Goal: Task Accomplishment & Management: Manage account settings

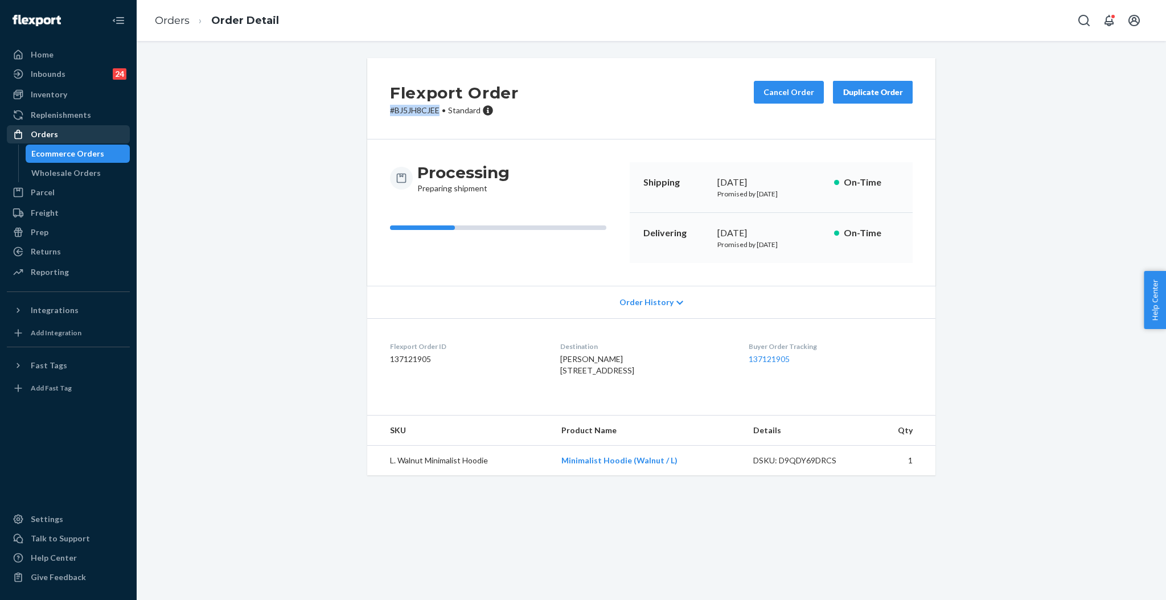
click at [53, 133] on div "Orders" at bounding box center [44, 134] width 27 height 11
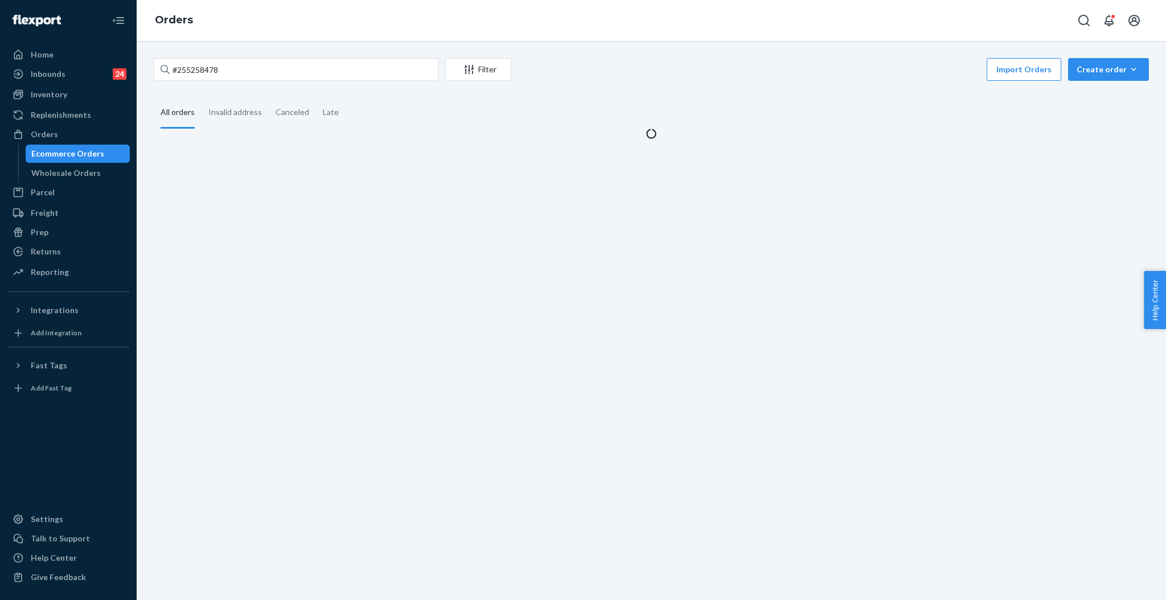
click at [279, 51] on div "#255258478 Filter Import Orders Create order Ecommerce order Removal order All …" at bounding box center [651, 320] width 1029 height 559
click at [270, 70] on input "#255258478" at bounding box center [296, 69] width 285 height 23
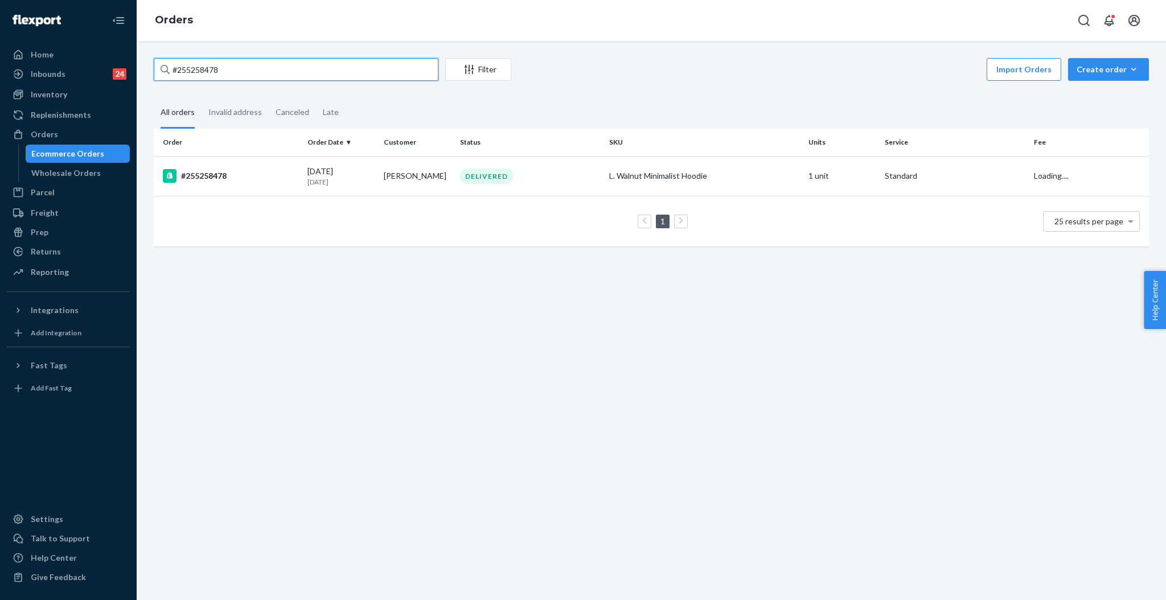
click at [270, 70] on input "#255258478" at bounding box center [296, 69] width 285 height 23
paste input "#255101784"
type input "##255101784"
click at [575, 174] on div "INVALID ADDRESS" at bounding box center [530, 175] width 145 height 11
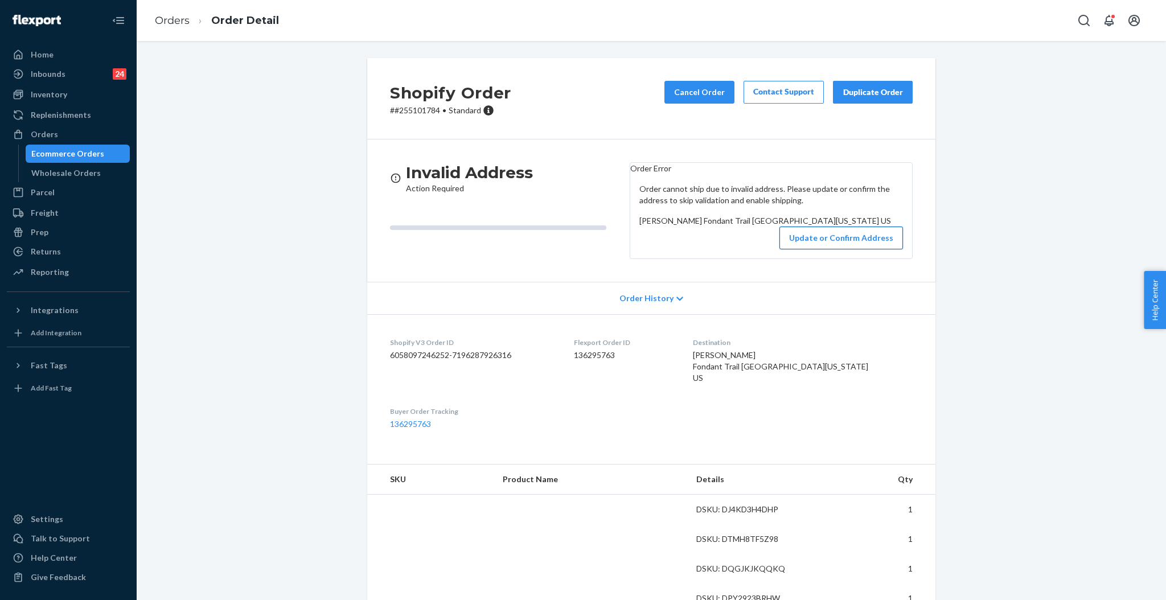
click at [863, 249] on button "Update or Confirm Address" at bounding box center [841, 238] width 124 height 23
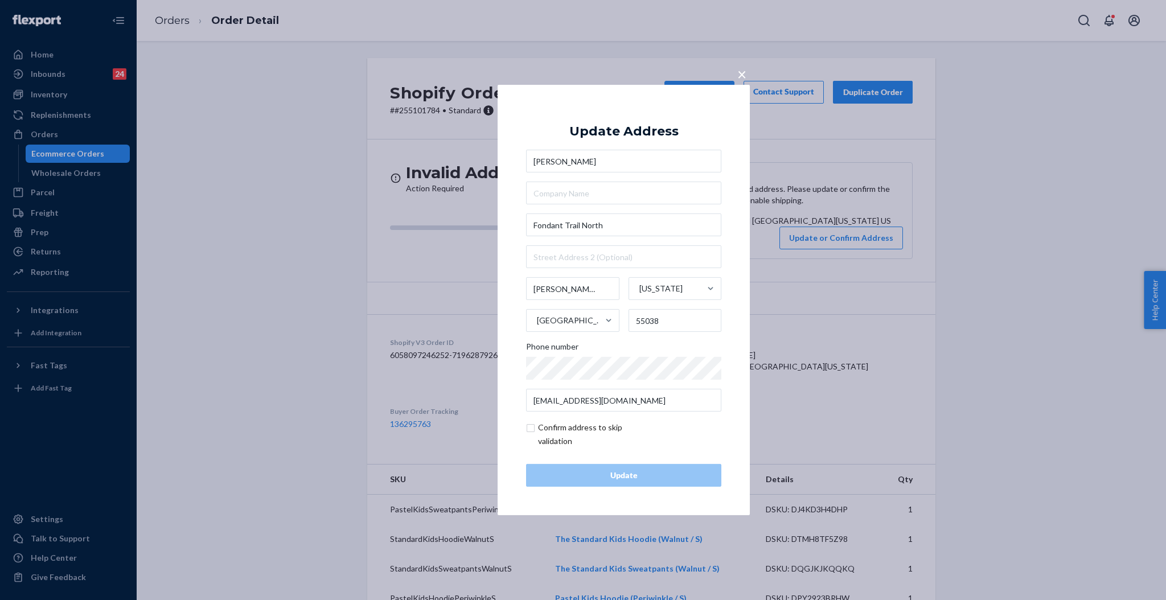
click at [741, 72] on span "×" at bounding box center [741, 73] width 9 height 19
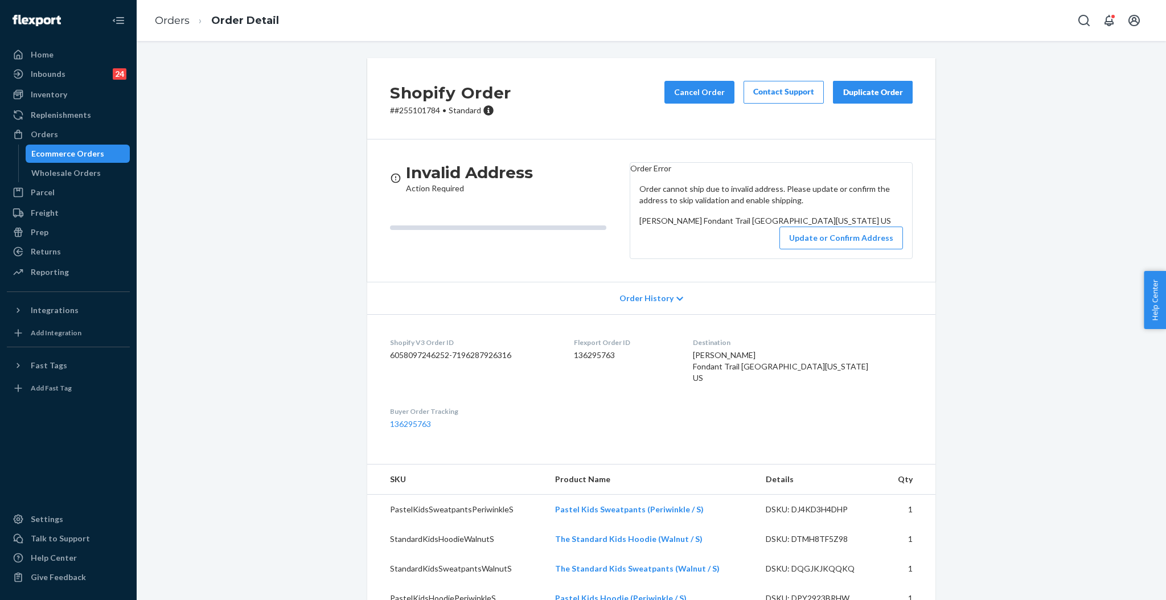
drag, startPoint x: 633, startPoint y: 253, endPoint x: 729, endPoint y: 264, distance: 96.8
click at [732, 227] on div "Christin Lindenfelser Fondant Trail North Hugo, Minnesota 55038 US" at bounding box center [771, 220] width 264 height 11
click at [631, 244] on div "Order cannot ship due to invalid address. Please update or confirm the address …" at bounding box center [771, 216] width 282 height 84
drag, startPoint x: 633, startPoint y: 240, endPoint x: 753, endPoint y: 273, distance: 125.1
click at [753, 259] on div "Order cannot ship due to invalid address. Please update or confirm the address …" at bounding box center [771, 216] width 282 height 84
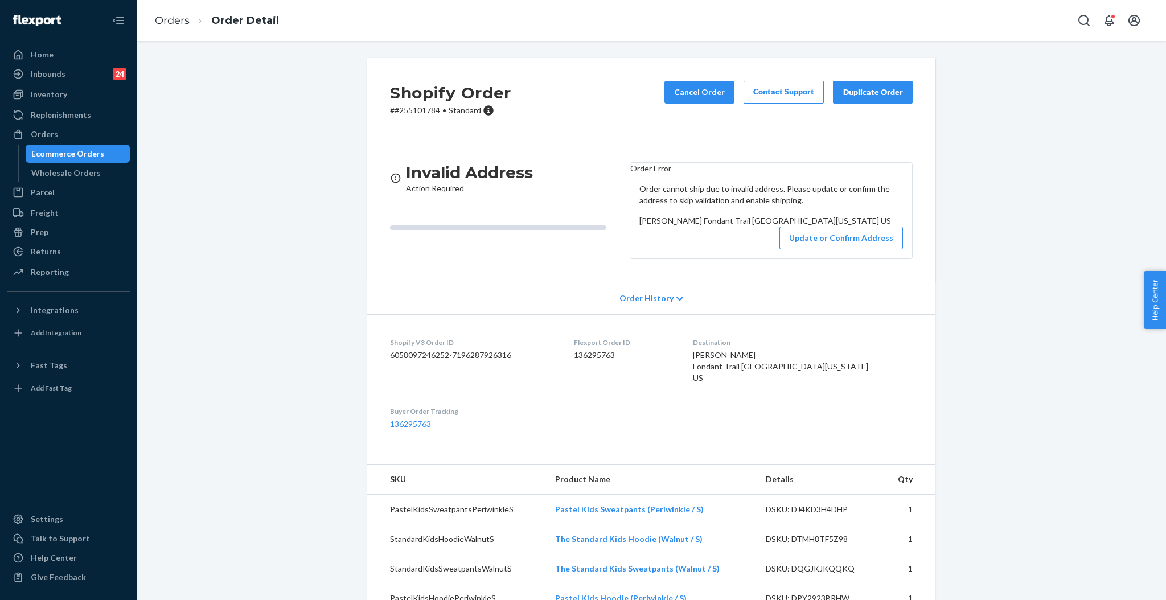
copy span "Christin Lindenfelser Fondant Trail North Hugo, Minnesota 55038 US"
click at [51, 138] on div "Orders" at bounding box center [44, 134] width 27 height 11
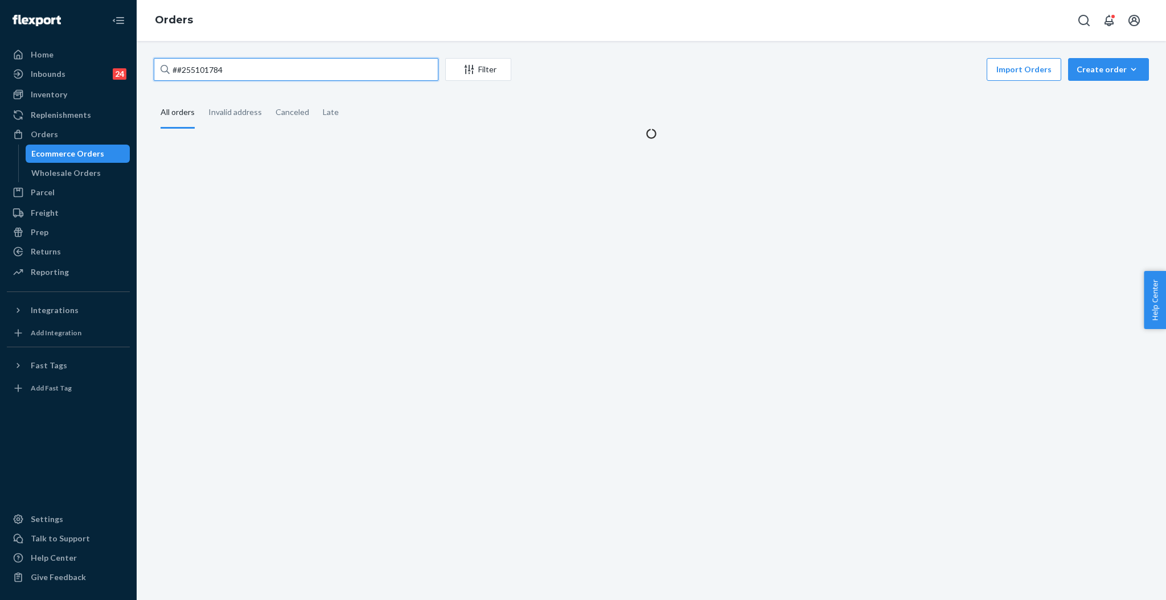
click at [268, 71] on input "##255101784" at bounding box center [296, 69] width 285 height 23
paste input "254993808"
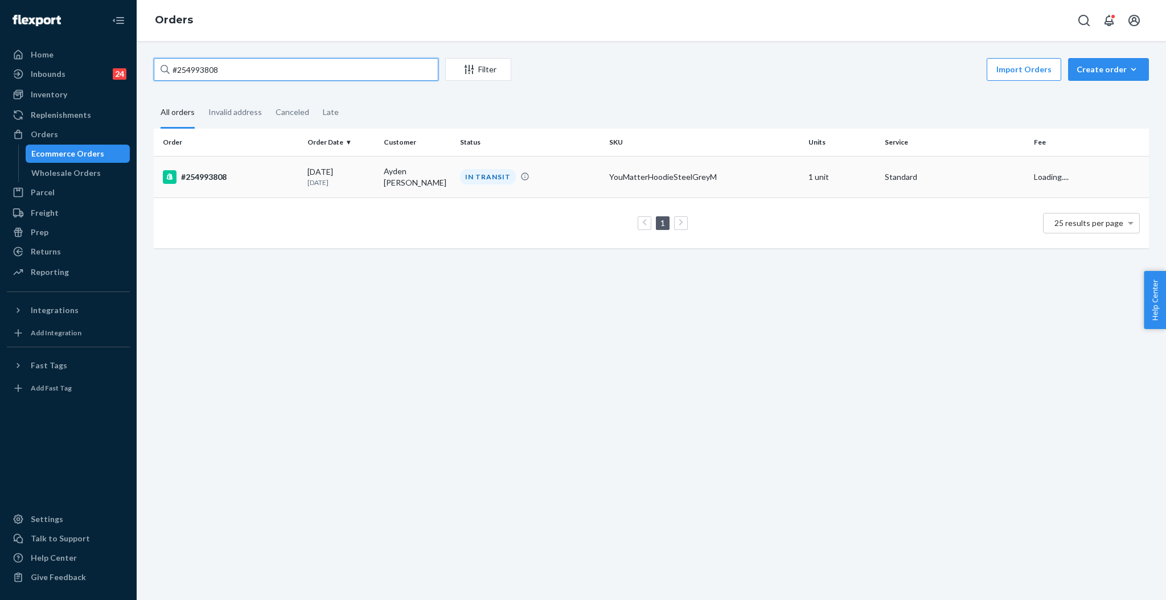
type input "#254993808"
click at [544, 177] on div "IN TRANSIT" at bounding box center [530, 176] width 145 height 15
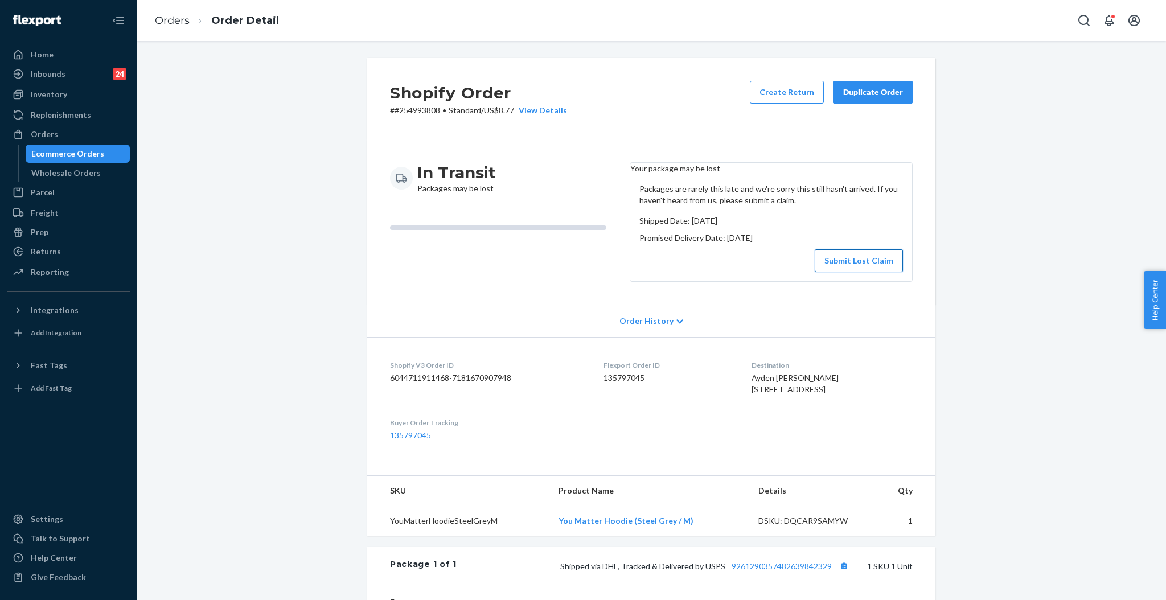
click at [842, 272] on button "Submit Lost Claim" at bounding box center [859, 260] width 88 height 23
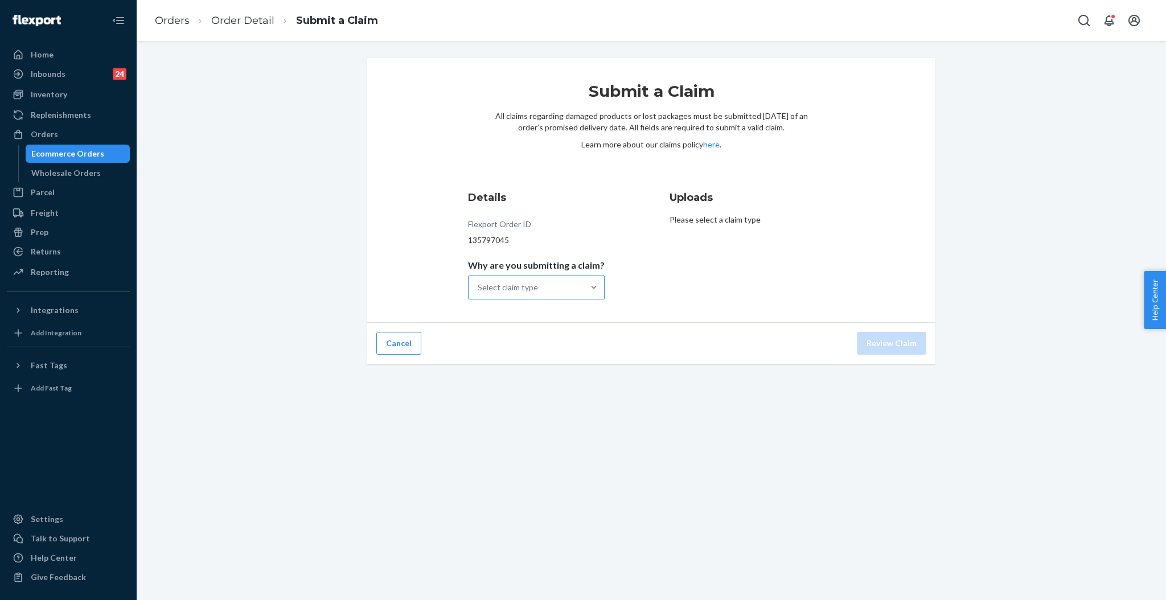
click at [514, 283] on div "Select claim type" at bounding box center [508, 287] width 60 height 11
click at [479, 283] on input "Why are you submitting a claim? Select claim type" at bounding box center [478, 287] width 1 height 11
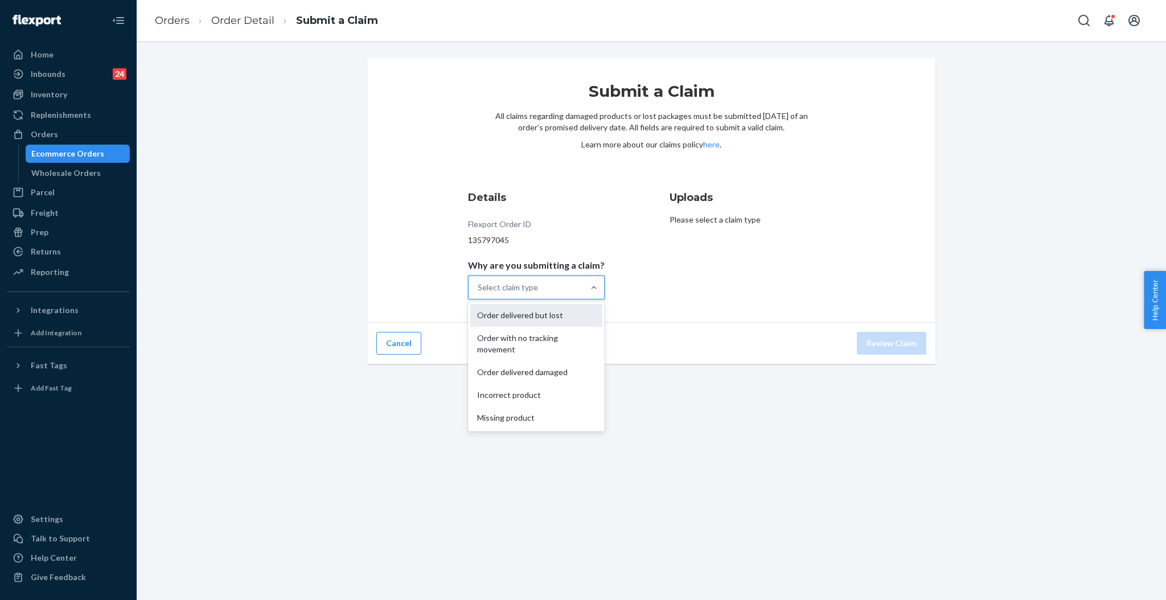
drag, startPoint x: 553, startPoint y: 338, endPoint x: 556, endPoint y: 310, distance: 27.5
click at [556, 310] on div "Order delivered but lost Order with no tracking movement Order delivered damage…" at bounding box center [536, 367] width 137 height 130
click at [479, 293] on input "Why are you submitting a claim? option Order delivered but lost focused, 1 of 5…" at bounding box center [478, 287] width 1 height 11
click at [556, 310] on div "Order delivered but lost" at bounding box center [536, 315] width 132 height 23
click at [479, 293] on input "Why are you submitting a claim? option Order delivered but lost focused, 1 of 5…" at bounding box center [478, 287] width 1 height 11
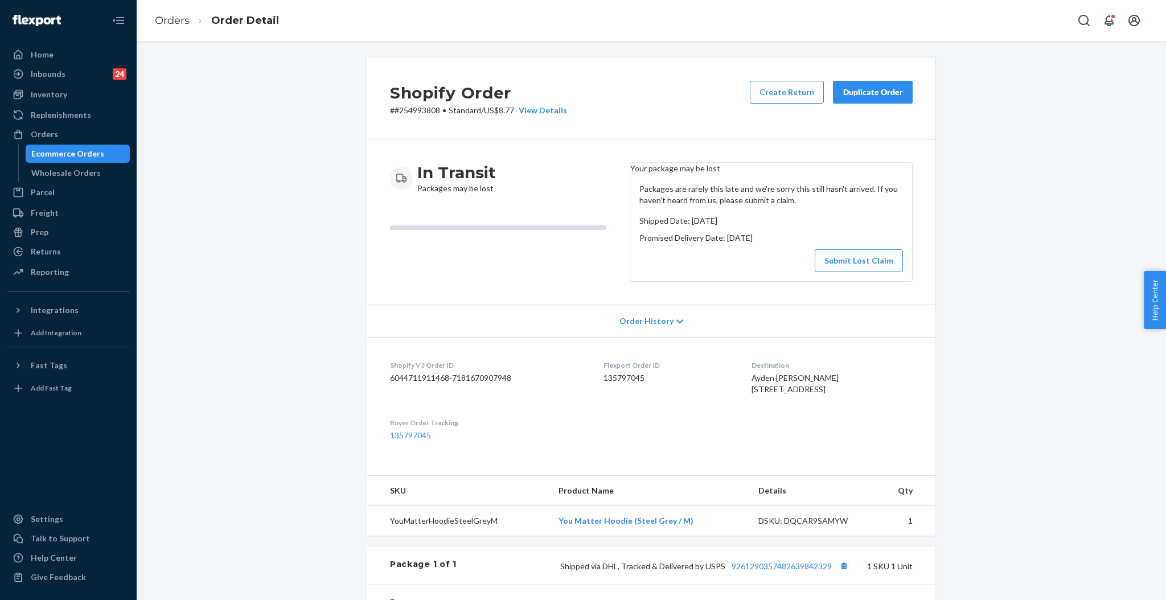
drag, startPoint x: 745, startPoint y: 396, endPoint x: 810, endPoint y: 413, distance: 67.1
click at [810, 413] on dl "Shopify V3 Order ID 6044711911468-7181670907948 Flexport Order ID 135797045 Des…" at bounding box center [651, 400] width 568 height 127
copy span "609 4th Ave W Spencer, IA 51301"
drag, startPoint x: 29, startPoint y: 134, endPoint x: 123, endPoint y: 96, distance: 101.6
click at [30, 134] on div "Orders" at bounding box center [68, 134] width 121 height 16
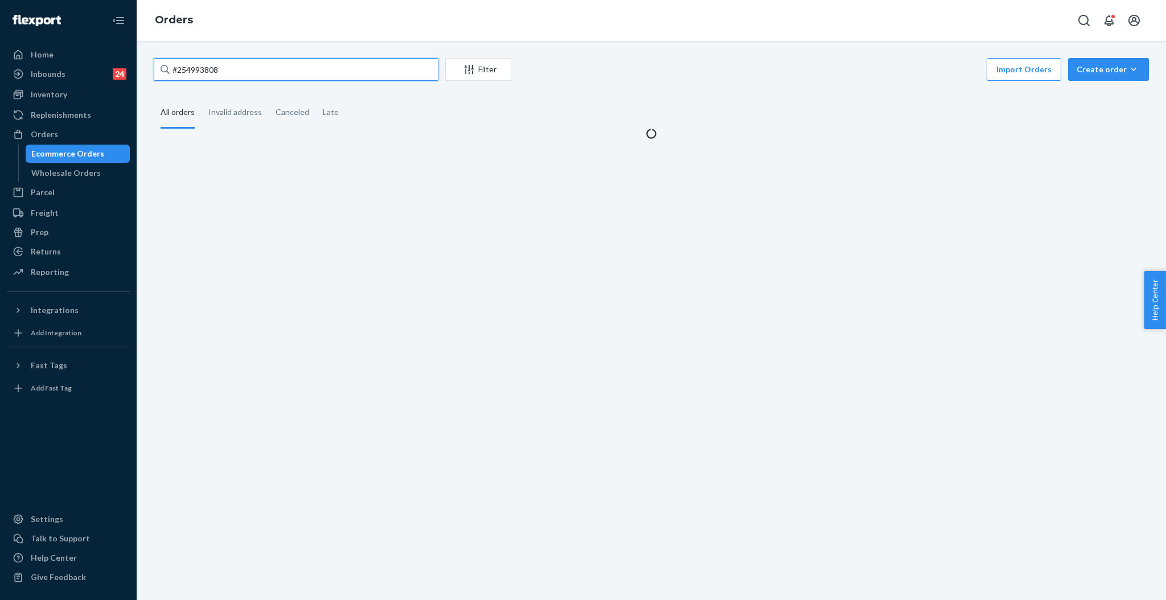
click at [338, 74] on input "#254993808" at bounding box center [296, 69] width 285 height 23
click at [338, 73] on input "#254993808" at bounding box center [296, 69] width 285 height 23
paste input "5215940"
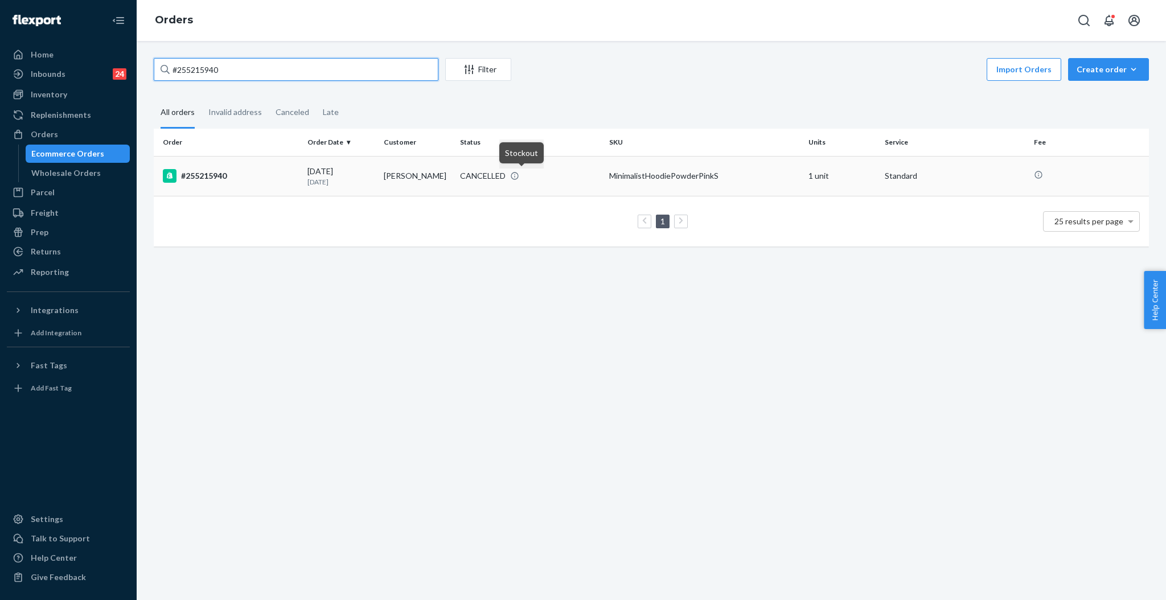
type input "#255215940"
click at [515, 176] on icon at bounding box center [514, 175] width 9 height 9
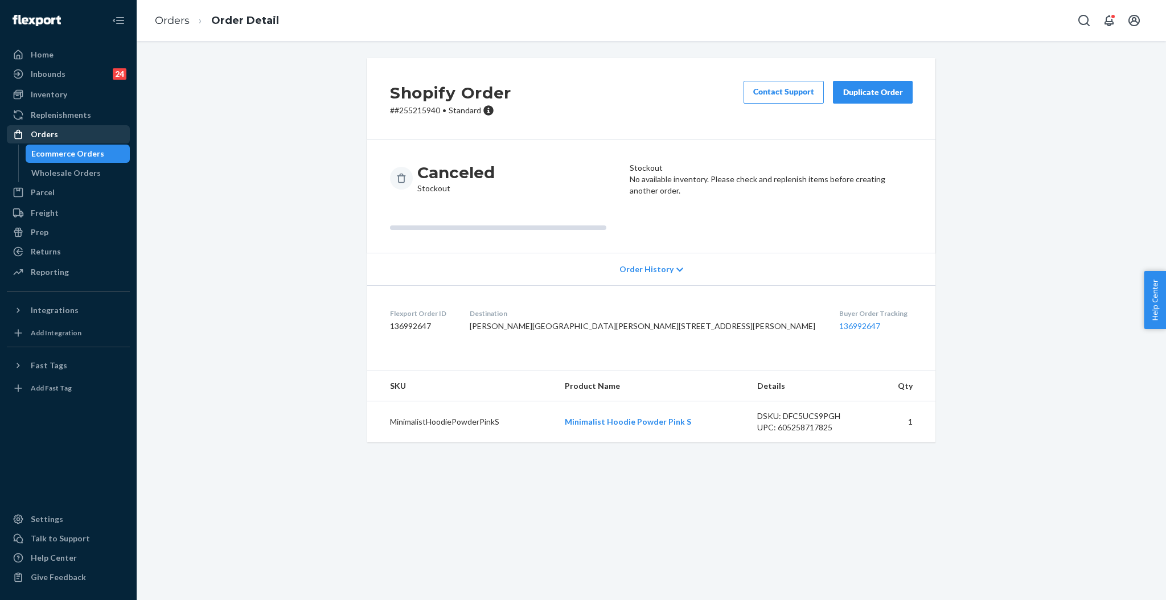
click at [48, 130] on div "Orders" at bounding box center [44, 134] width 27 height 11
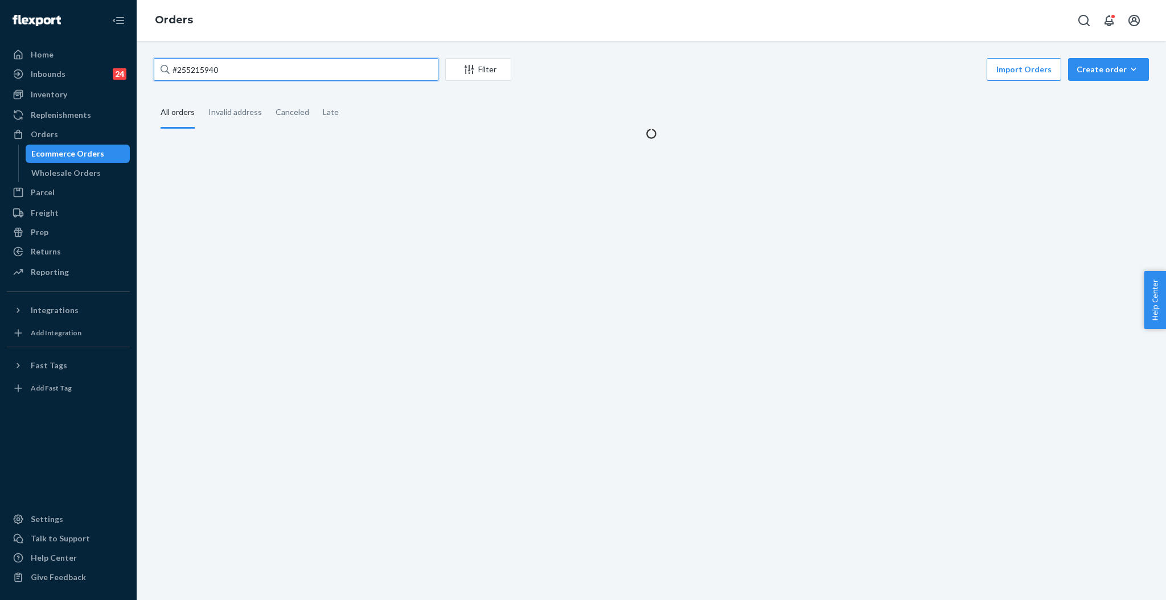
click at [290, 70] on input "#255215940" at bounding box center [296, 69] width 285 height 23
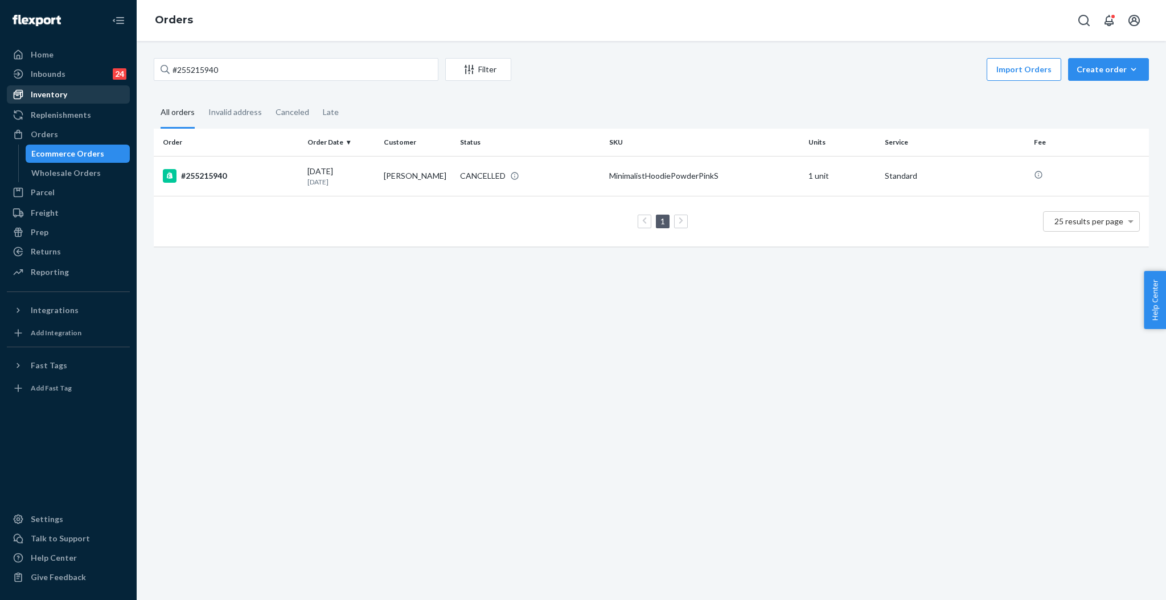
click at [42, 103] on link "Inventory" at bounding box center [68, 94] width 123 height 18
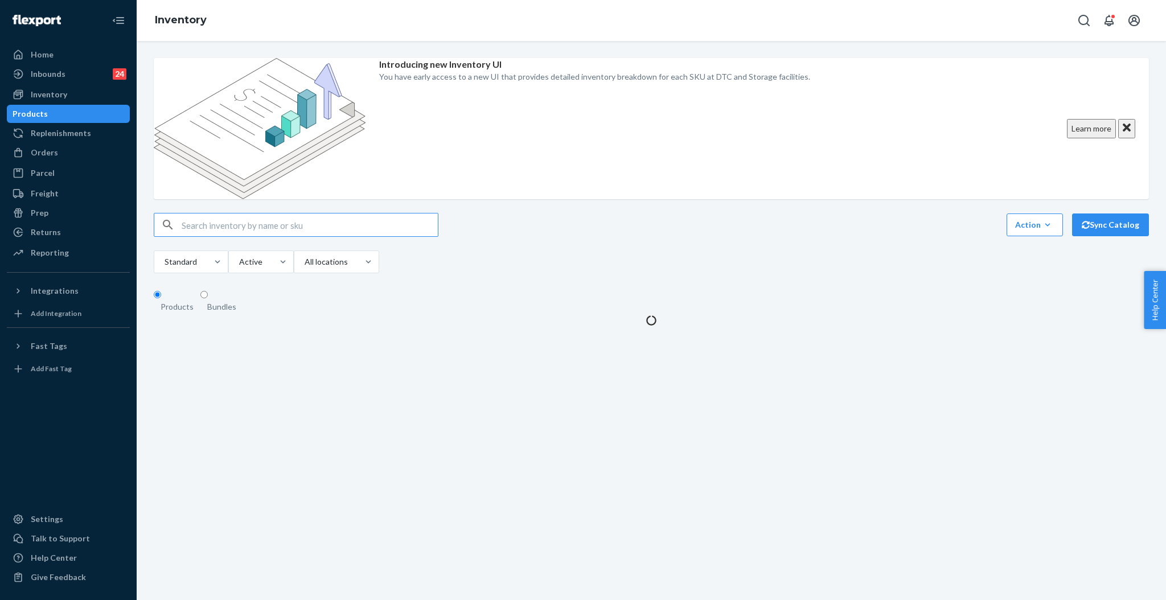
click at [252, 214] on input "text" at bounding box center [310, 225] width 256 height 23
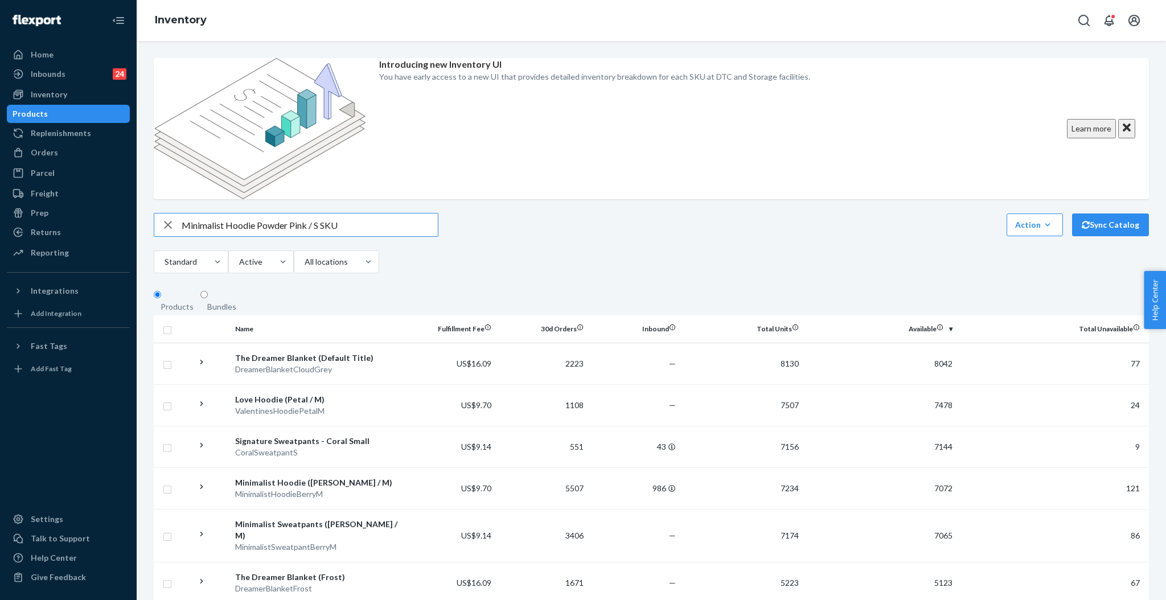
drag, startPoint x: 335, startPoint y: 163, endPoint x: 395, endPoint y: 171, distance: 59.7
click at [395, 214] on input "Minimalist Hoodie Powder Pink / S SKU" at bounding box center [310, 225] width 256 height 23
type input "Minimalist Hoodie Powder Pink / S"
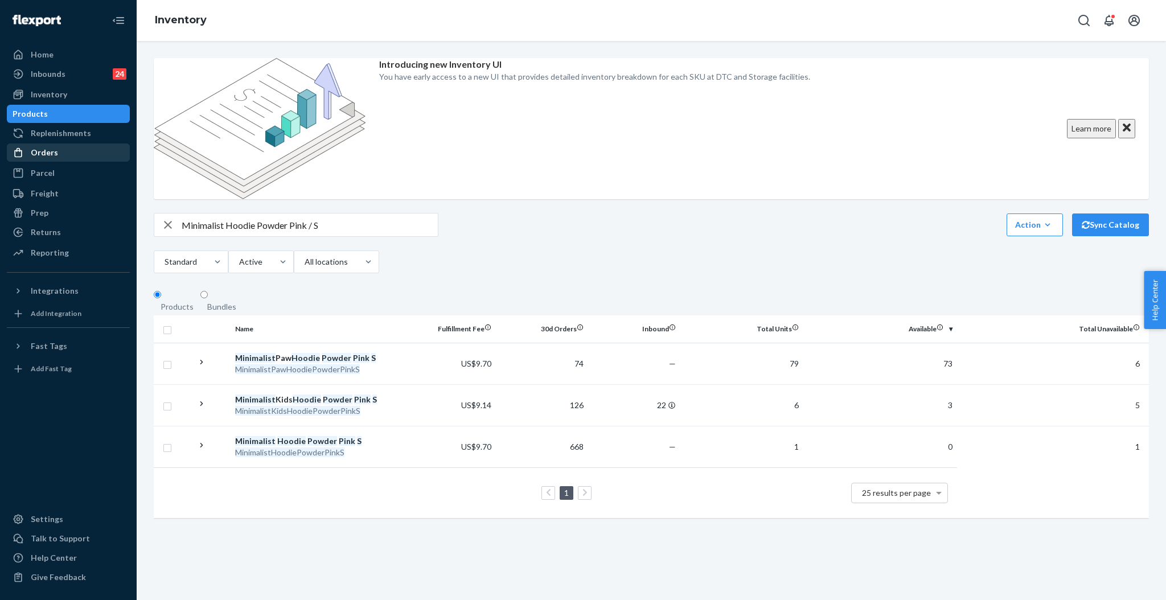
click at [36, 153] on div "Orders" at bounding box center [44, 152] width 27 height 11
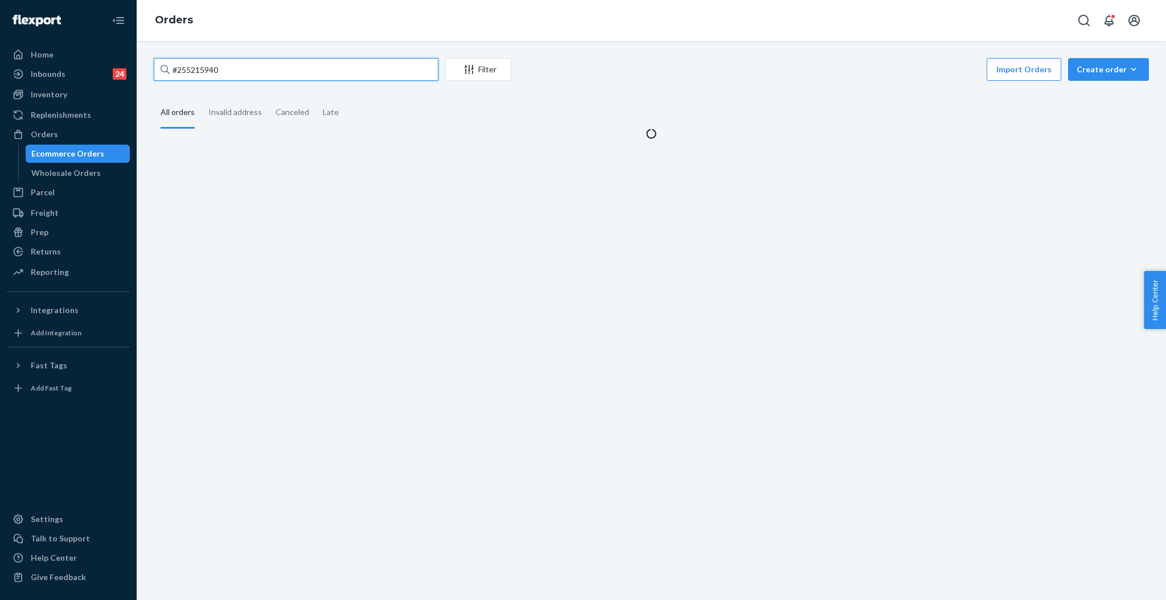
click at [269, 78] on input "#255215940" at bounding box center [296, 69] width 285 height 23
click at [270, 77] on input "#255215940" at bounding box center [296, 69] width 285 height 23
paste input "000526"
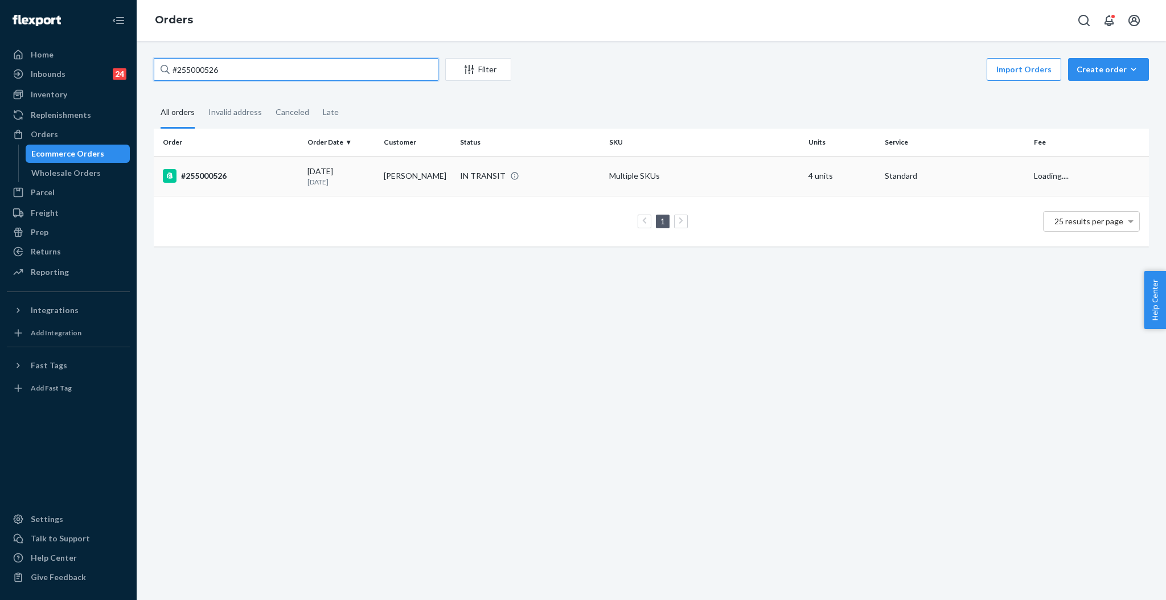
type input "#255000526"
click at [396, 178] on td "[PERSON_NAME]" at bounding box center [417, 176] width 76 height 40
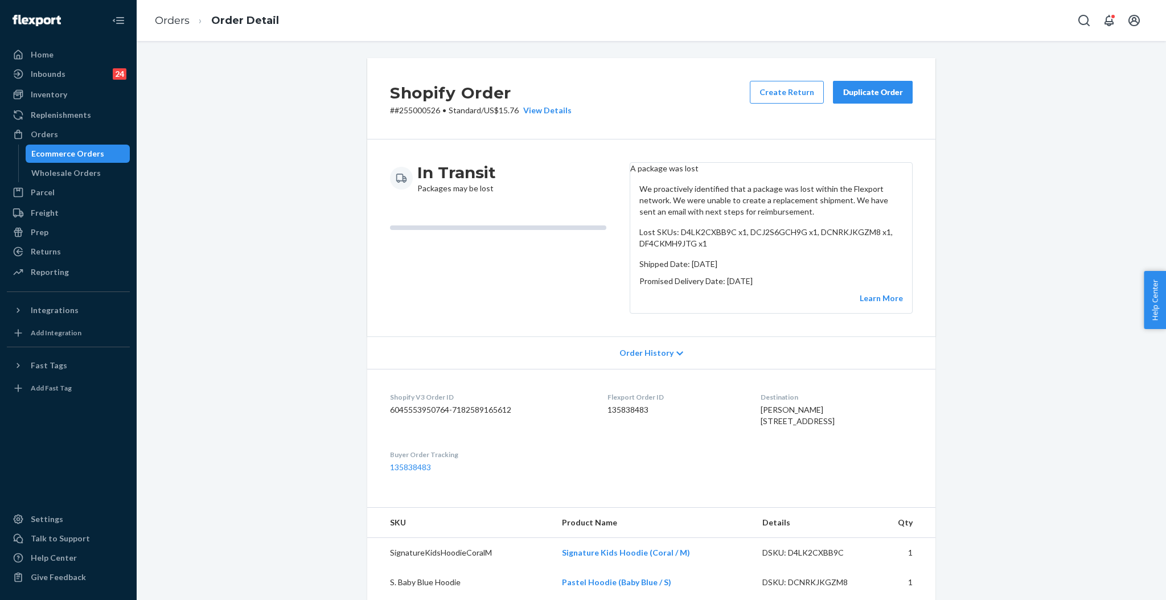
click at [881, 92] on div "Duplicate Order" at bounding box center [873, 92] width 60 height 11
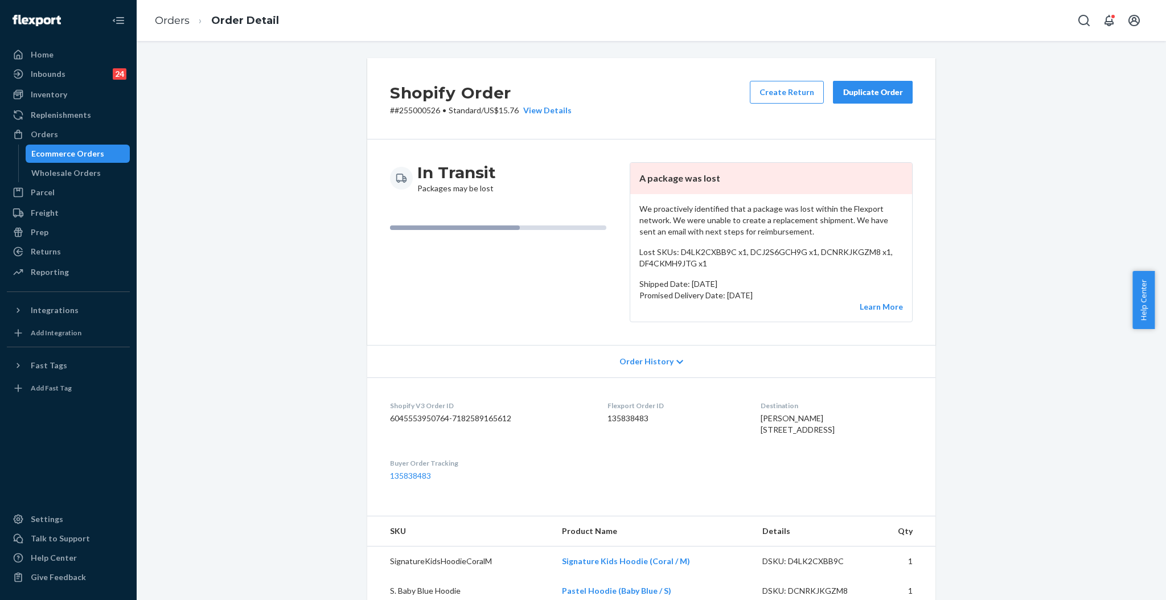
click at [846, 96] on div "Duplicate Order" at bounding box center [873, 92] width 60 height 11
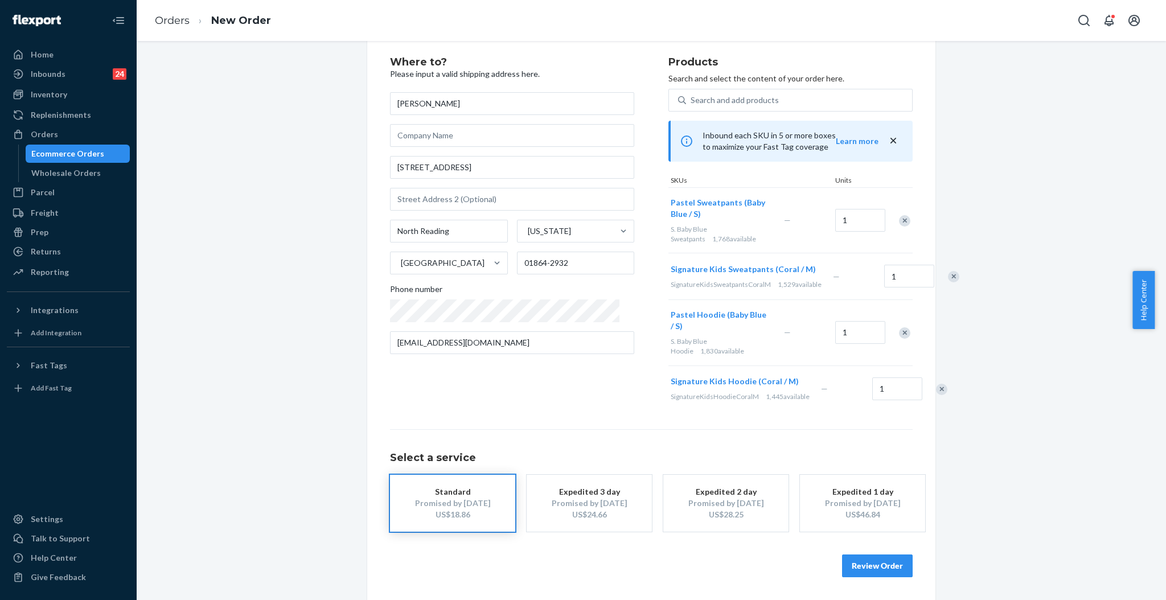
scroll to position [42, 0]
click at [885, 563] on button "Review Order" at bounding box center [877, 566] width 71 height 23
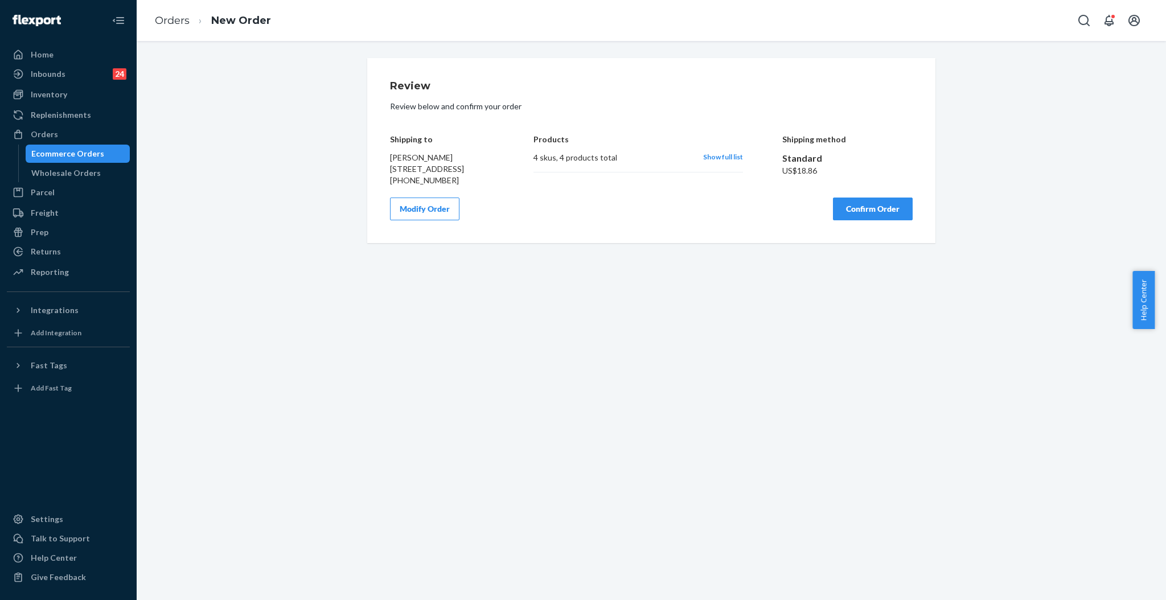
click at [858, 220] on button "Confirm Order" at bounding box center [873, 209] width 80 height 23
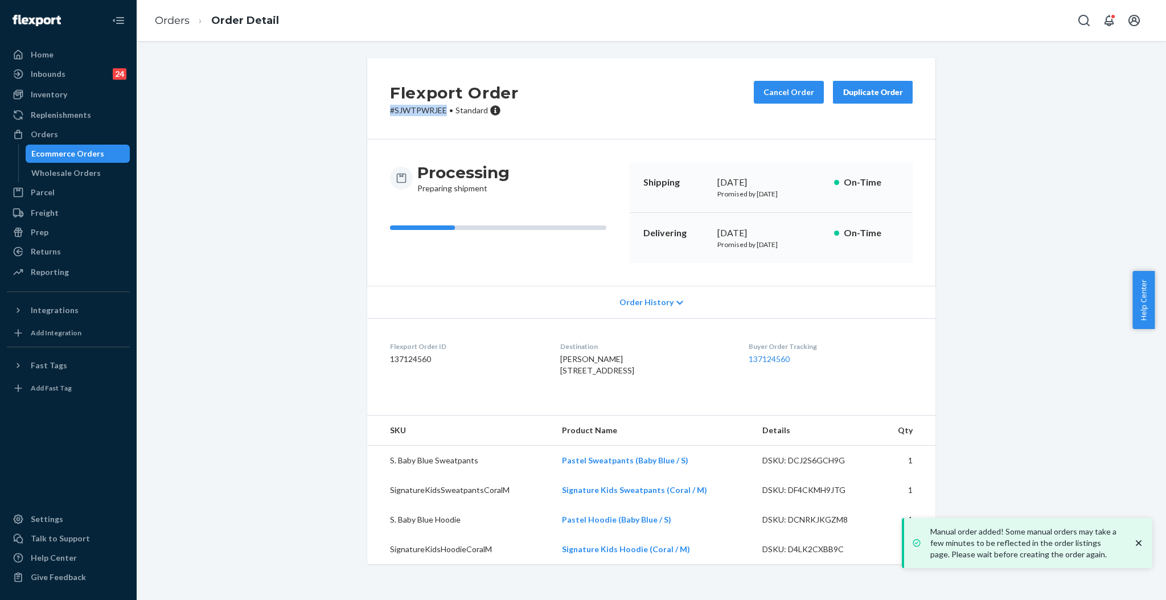
drag, startPoint x: 442, startPoint y: 110, endPoint x: 369, endPoint y: 110, distance: 73.5
click at [371, 110] on div "Flexport Order # SJWTPWRJEE • Standard Cancel Order Duplicate Order" at bounding box center [651, 98] width 568 height 81
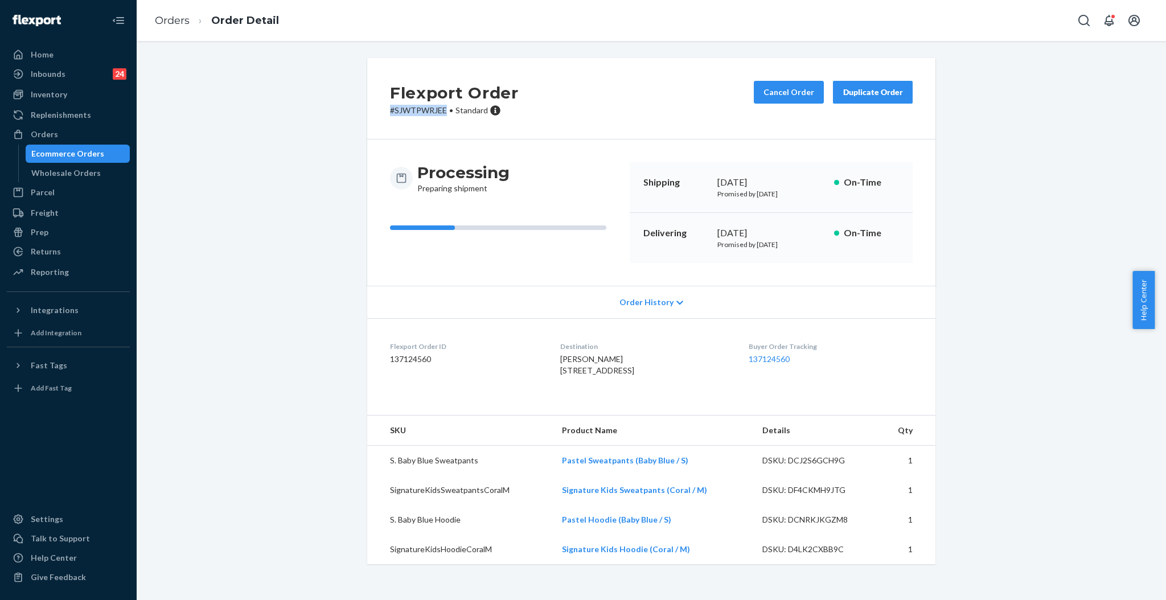
copy p "# SJWTPWRJEE"
click at [51, 140] on div "Orders" at bounding box center [44, 134] width 27 height 11
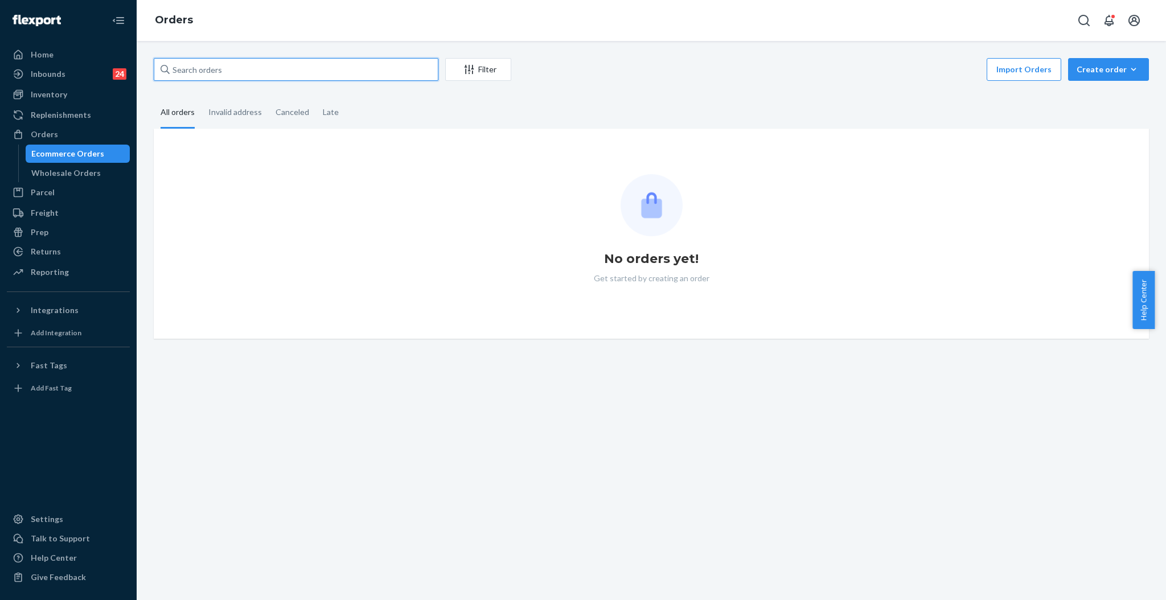
click at [265, 72] on input "text" at bounding box center [296, 69] width 285 height 23
paste input "#255169160"
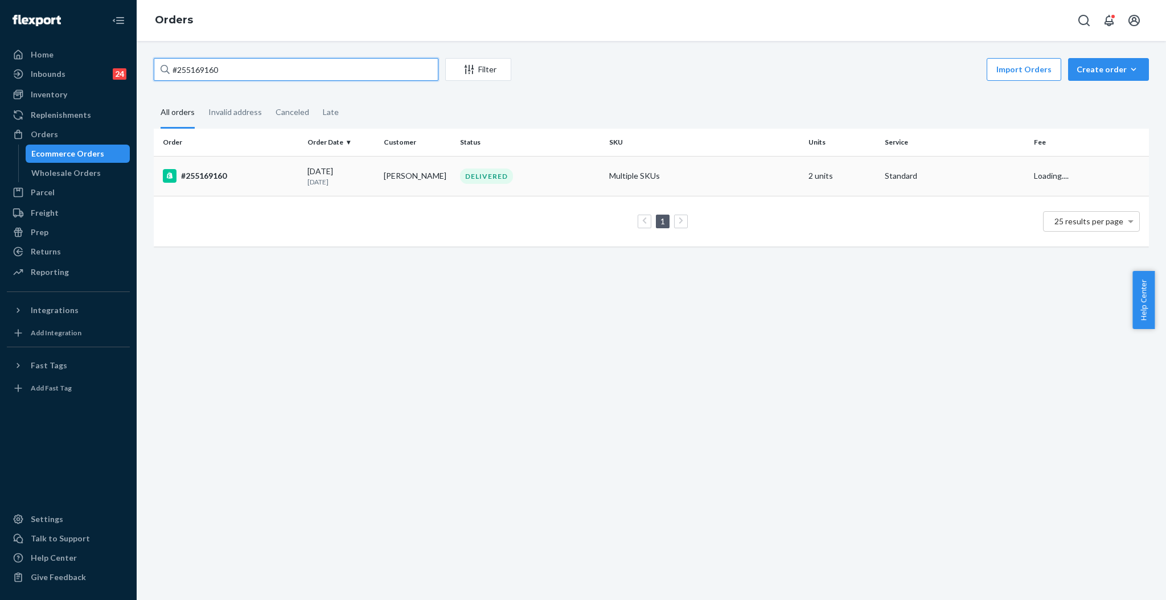
type input "#255169160"
click at [310, 169] on div "[DATE] [DATE]" at bounding box center [340, 176] width 67 height 21
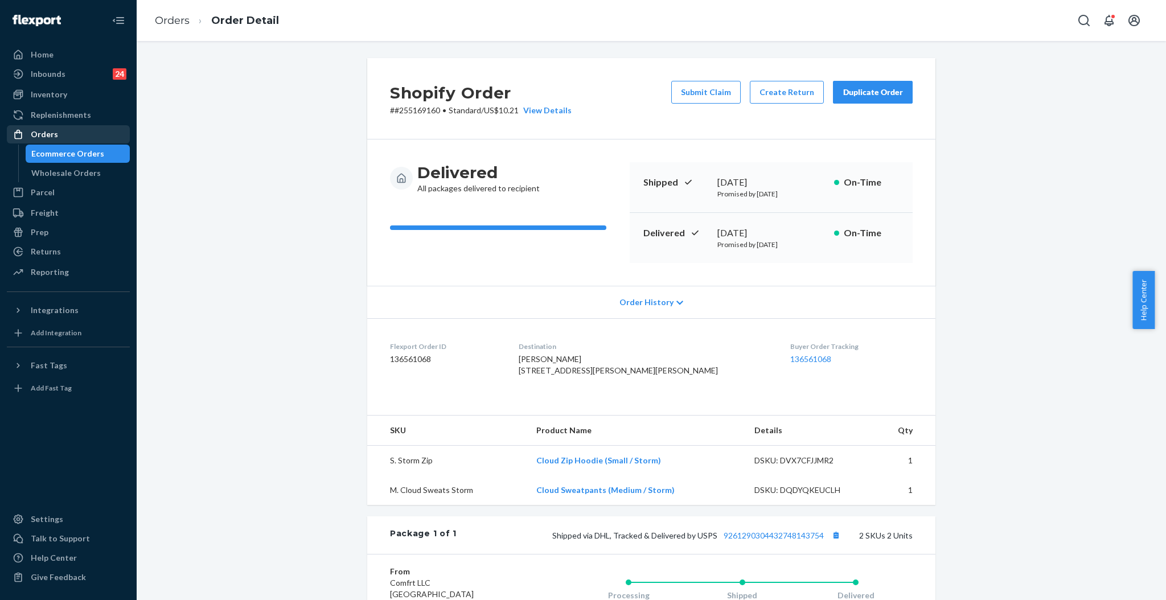
click at [35, 132] on div "Orders" at bounding box center [44, 134] width 27 height 11
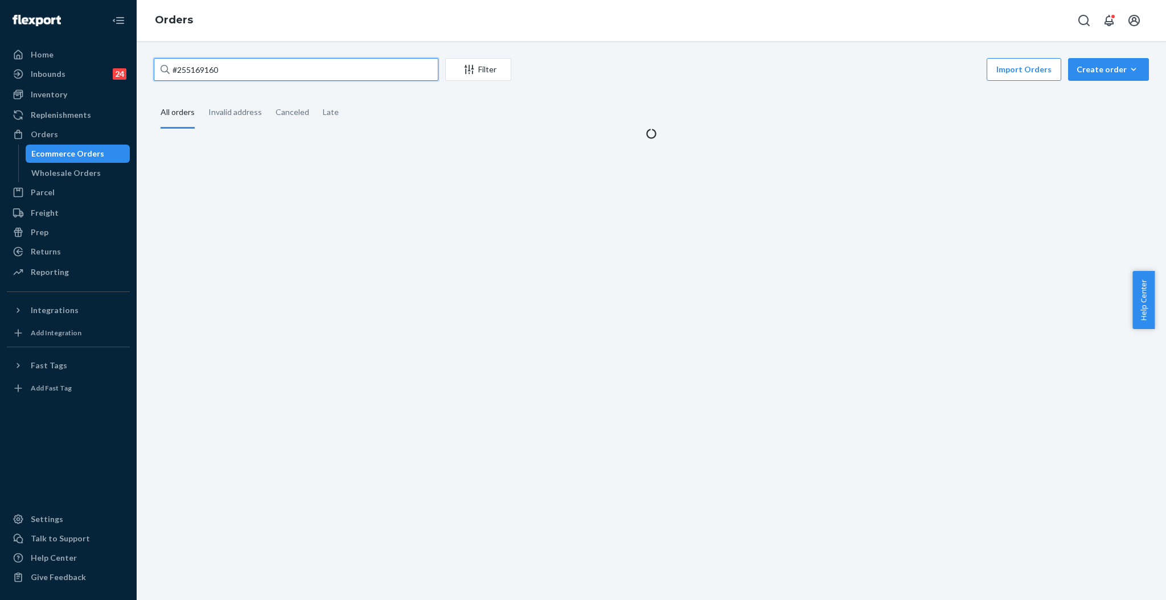
click at [403, 69] on input "#255169160" at bounding box center [296, 69] width 285 height 23
paste input "24668"
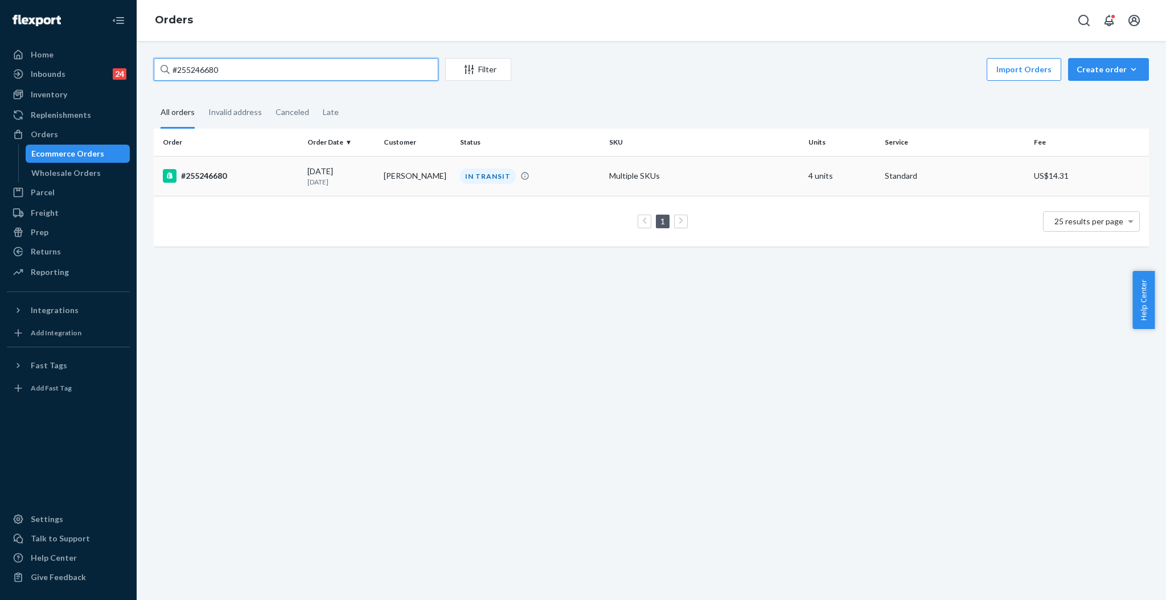
type input "#255246680"
click at [535, 169] on div "IN TRANSIT" at bounding box center [530, 176] width 145 height 15
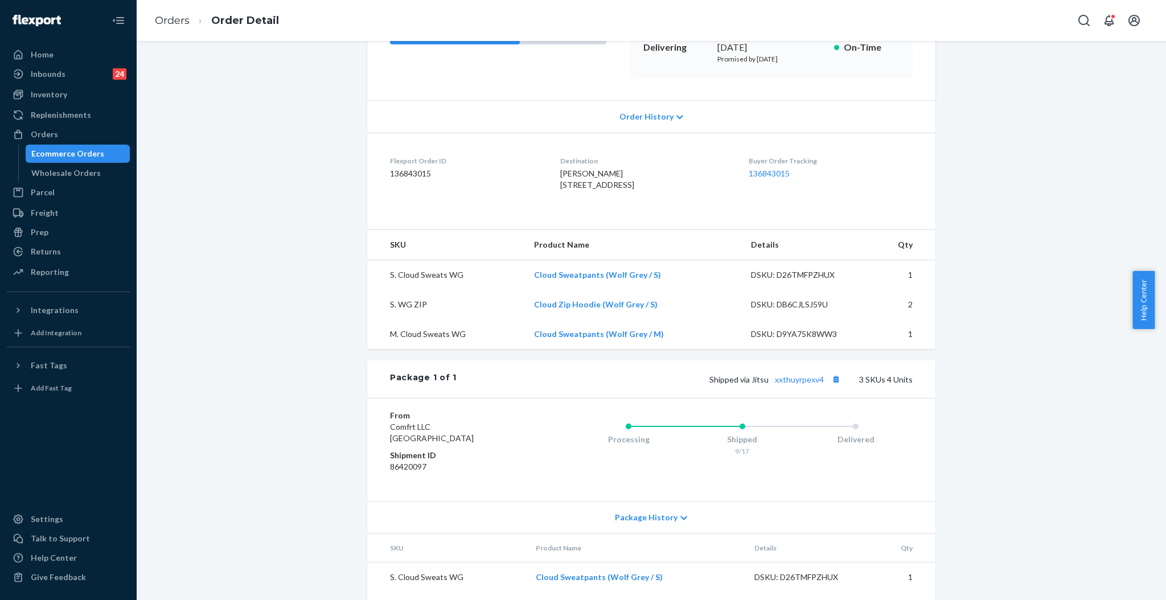
scroll to position [228, 0]
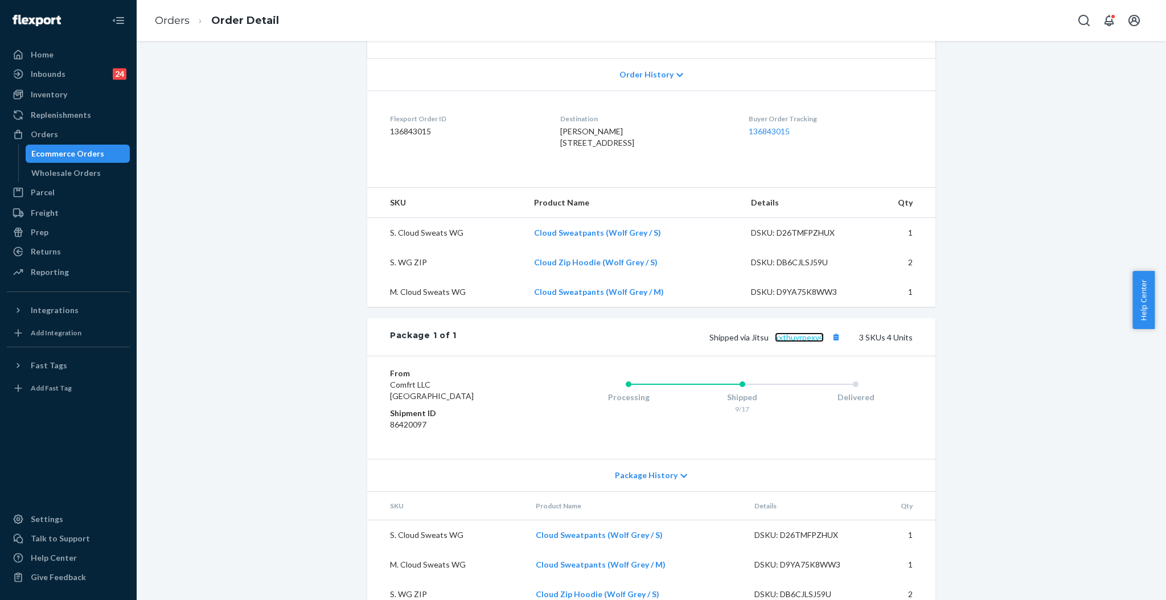
click at [802, 342] on link "xxthuyrpexv4" at bounding box center [799, 338] width 49 height 10
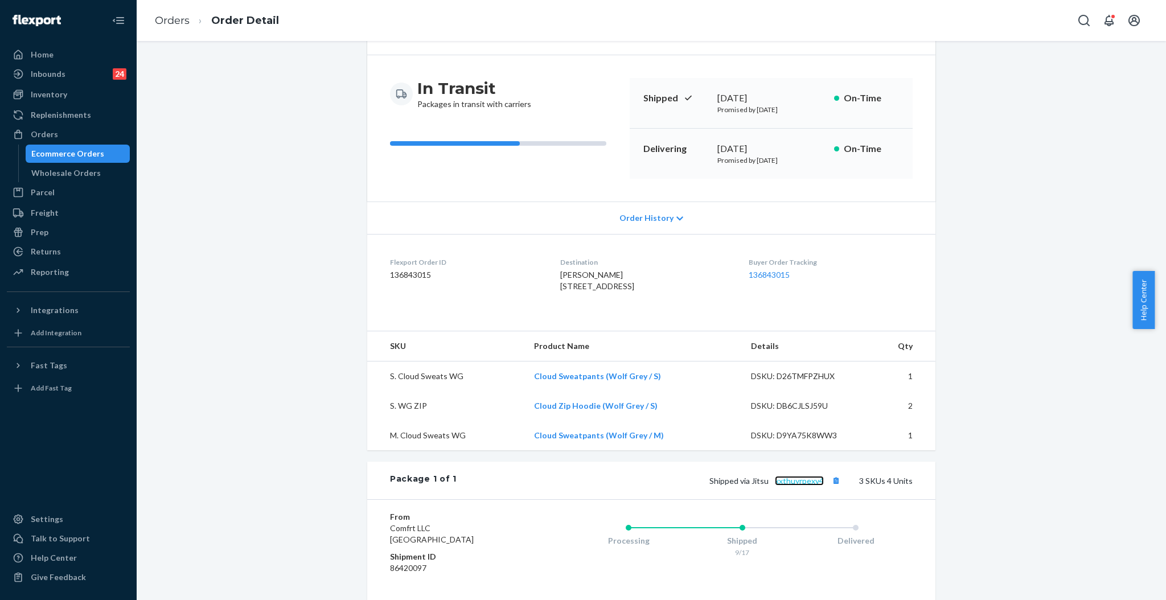
scroll to position [0, 0]
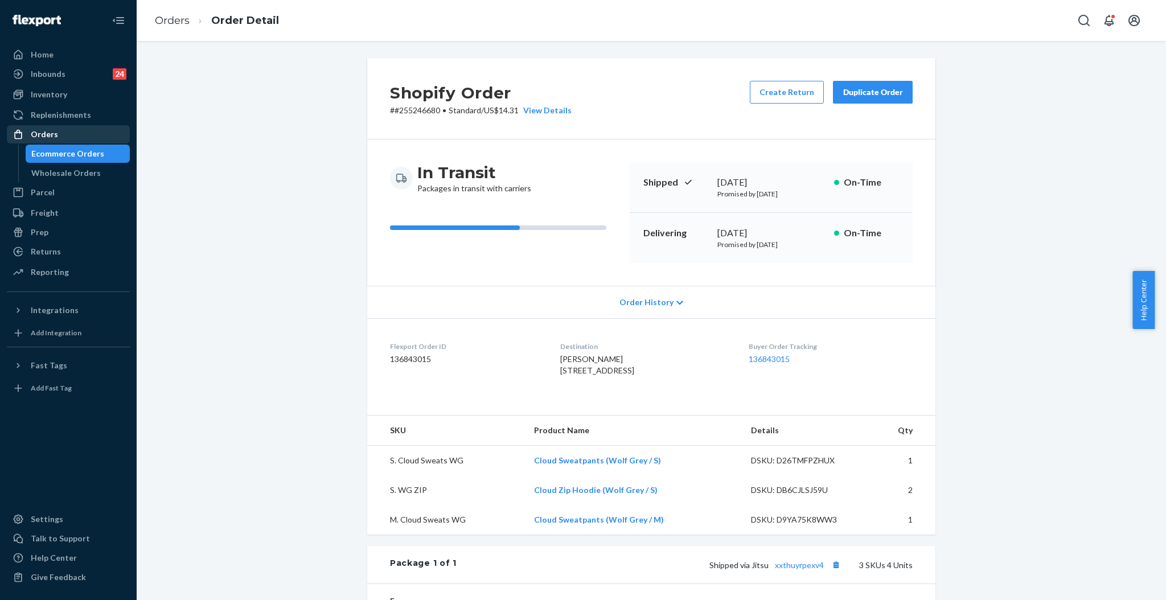
click at [67, 130] on div "Orders" at bounding box center [68, 134] width 121 height 16
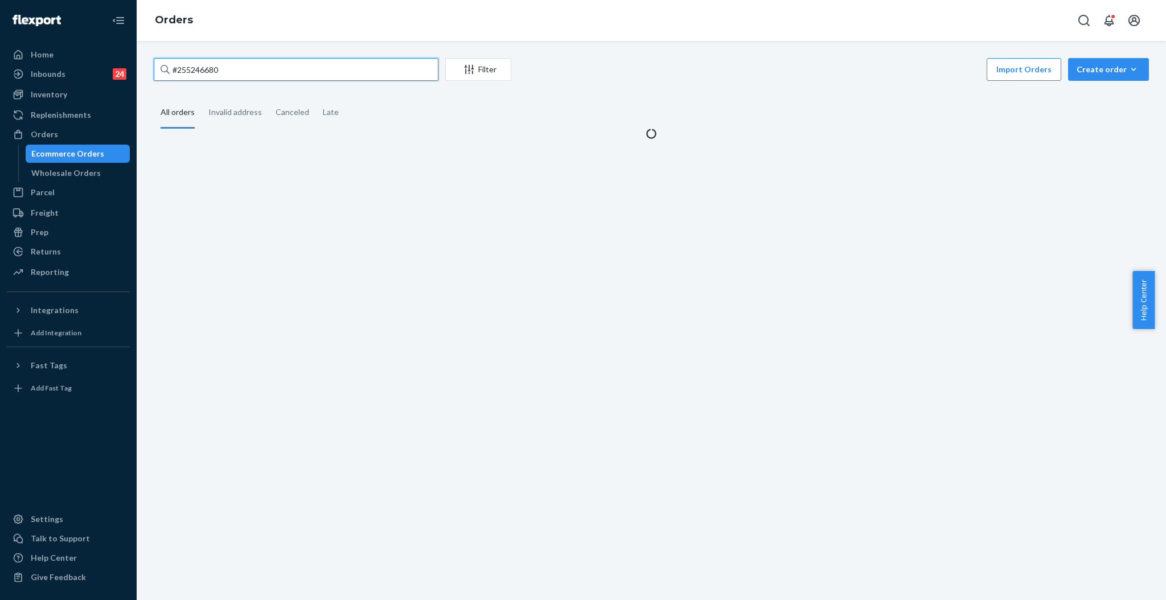
click at [388, 60] on input "#255246680" at bounding box center [296, 69] width 285 height 23
paste input "29342"
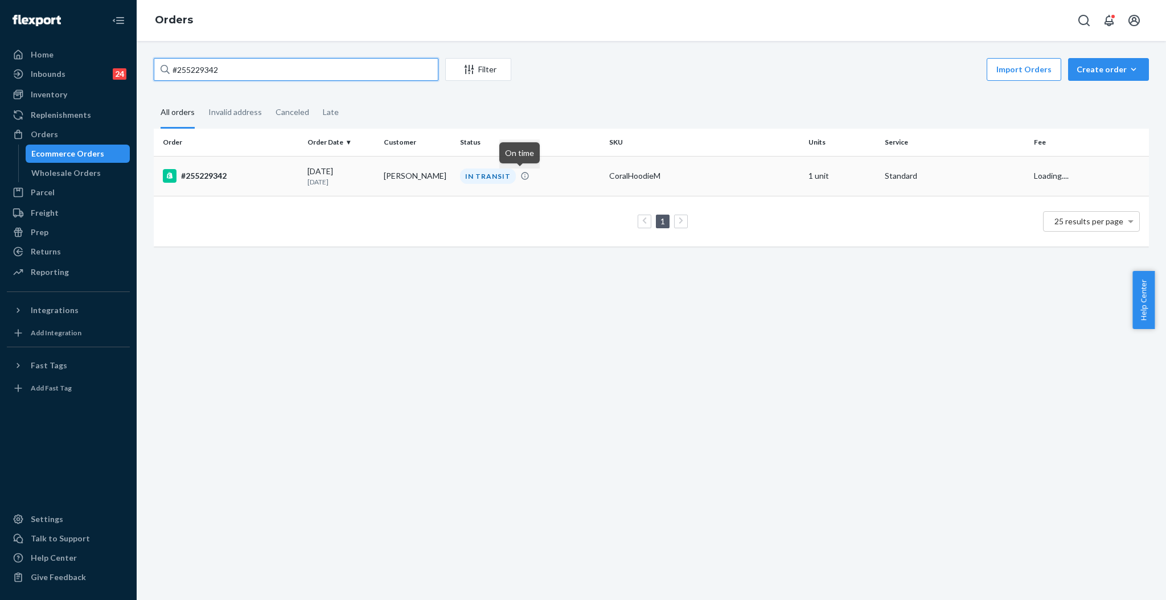
type input "#255229342"
click at [520, 183] on td "IN TRANSIT" at bounding box center [530, 176] width 149 height 40
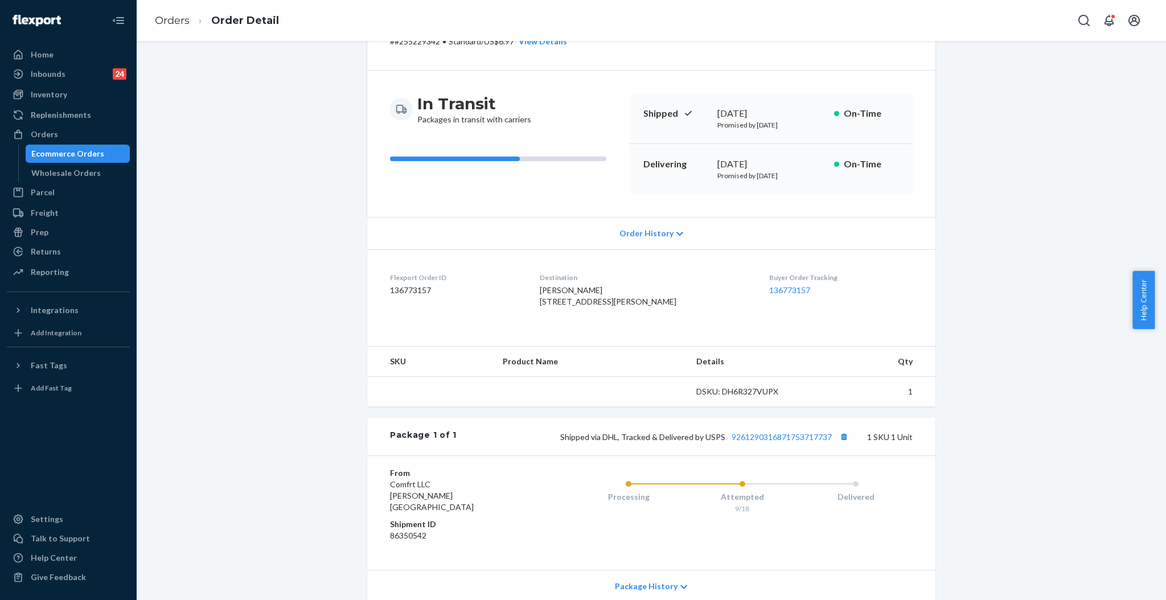
scroll to position [154, 0]
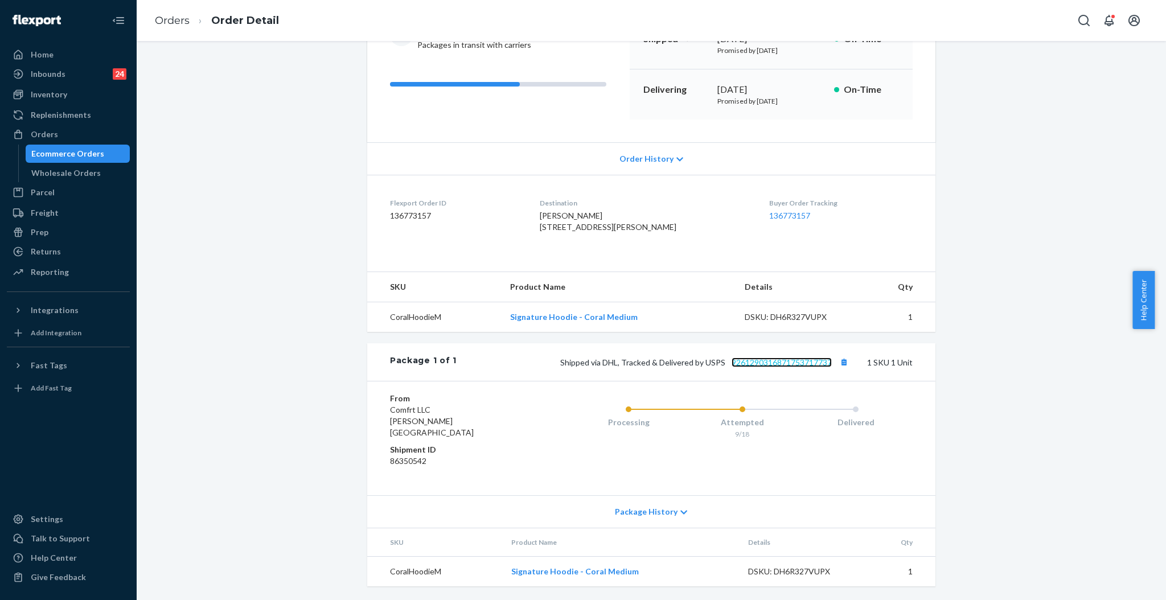
click at [768, 367] on link "9261290316871753717737" at bounding box center [782, 363] width 100 height 10
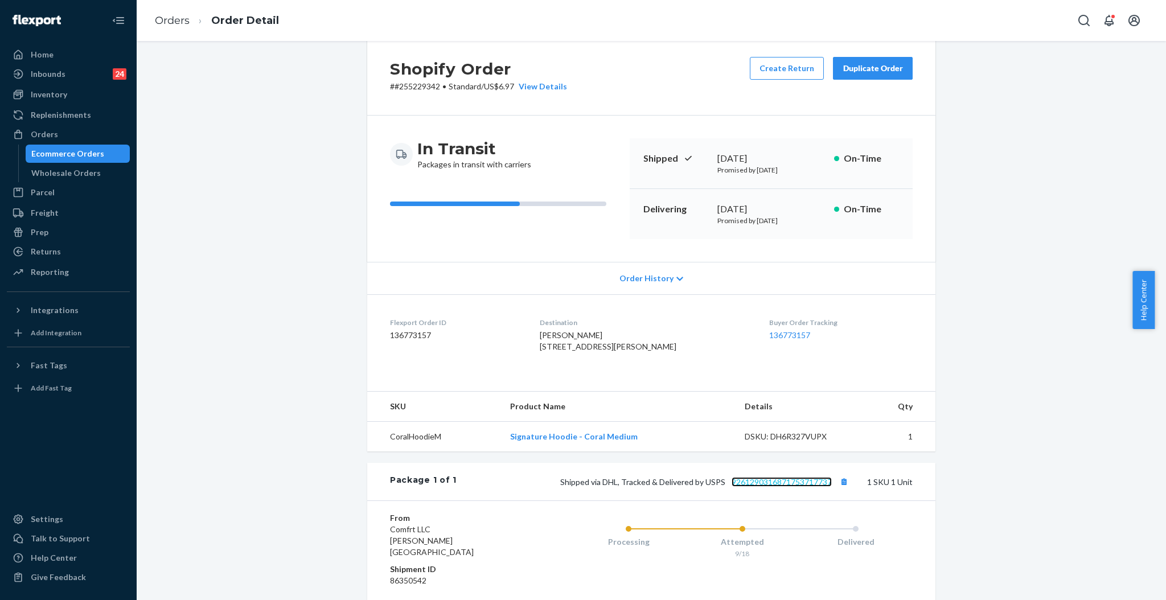
scroll to position [0, 0]
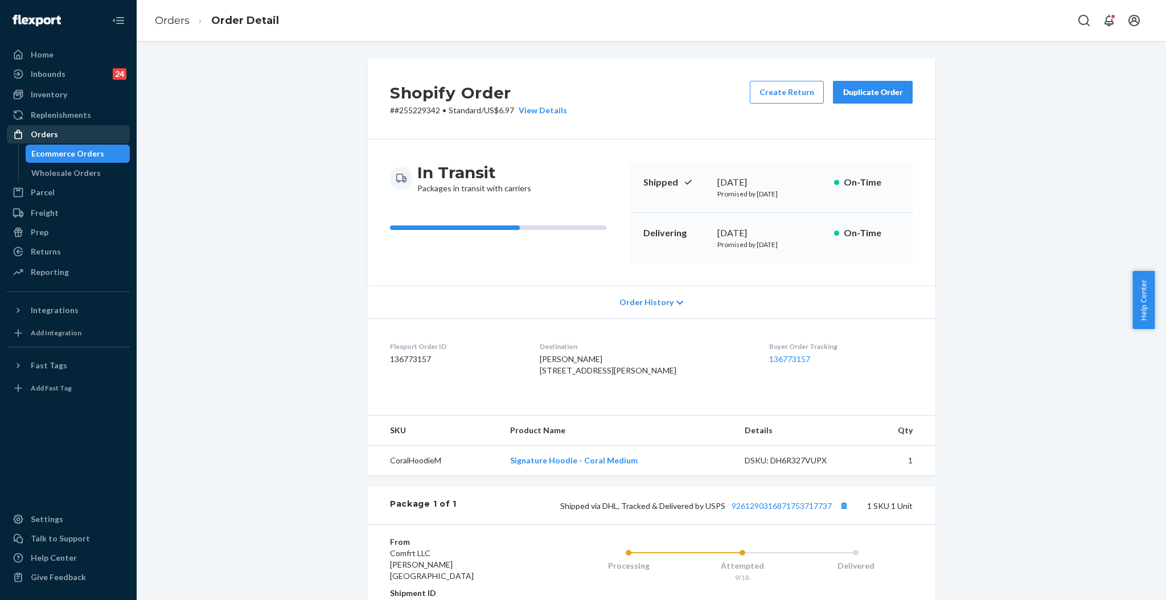
click at [51, 125] on link "Orders" at bounding box center [68, 134] width 123 height 18
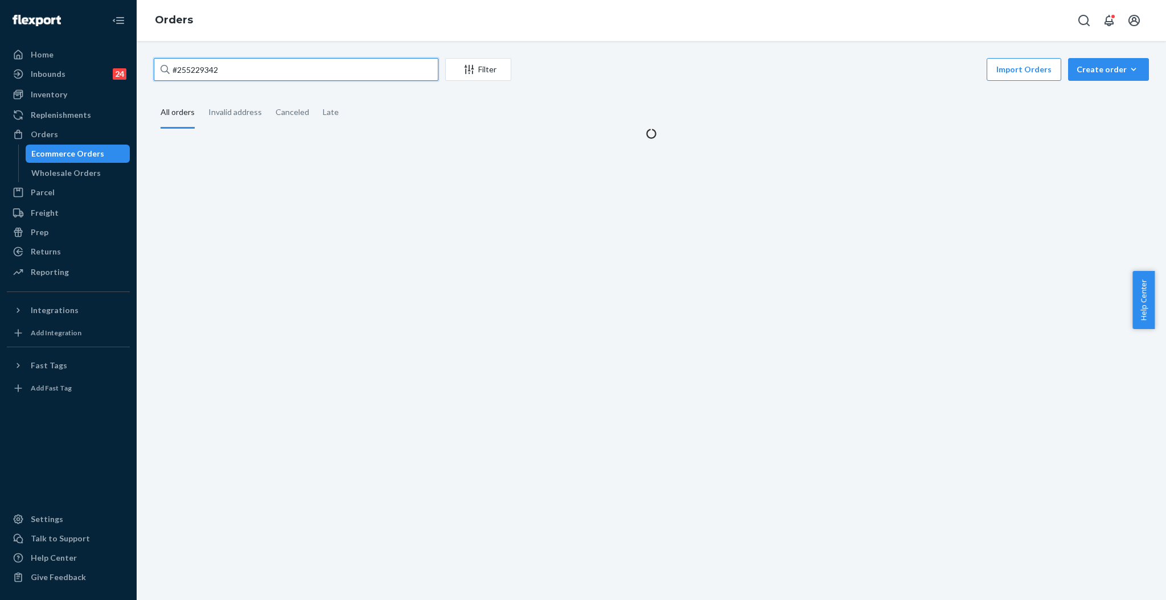
click at [340, 72] on input "#255229342" at bounding box center [296, 69] width 285 height 23
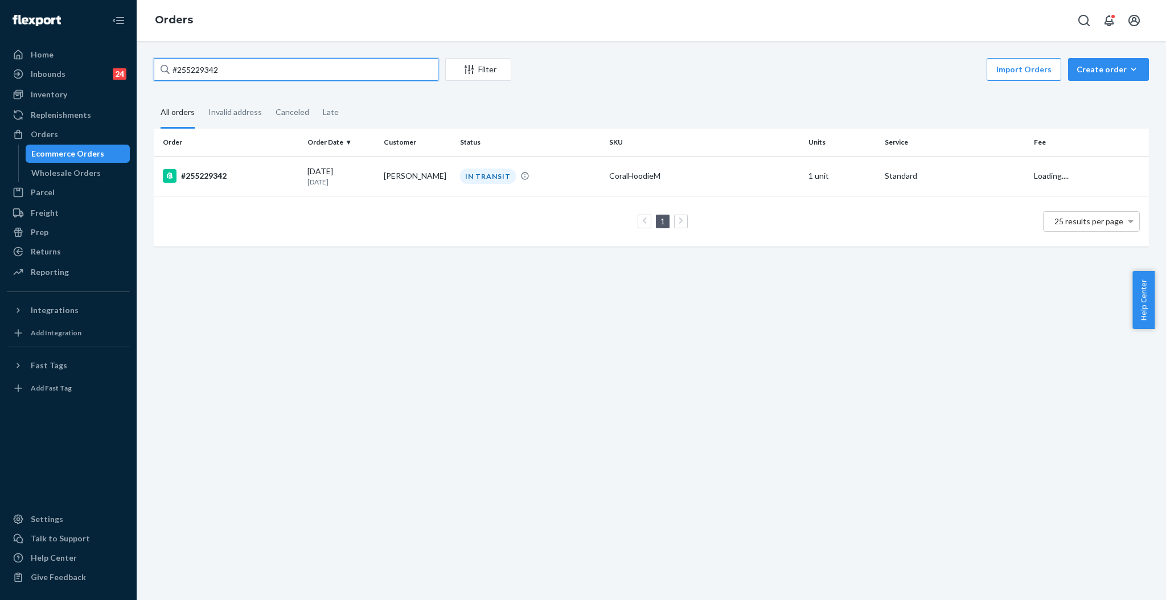
click at [340, 72] on input "#255229342" at bounding box center [296, 69] width 285 height 23
paste input "4999613"
type input "#254999613"
click at [526, 180] on div "IN TRANSIT" at bounding box center [530, 176] width 145 height 15
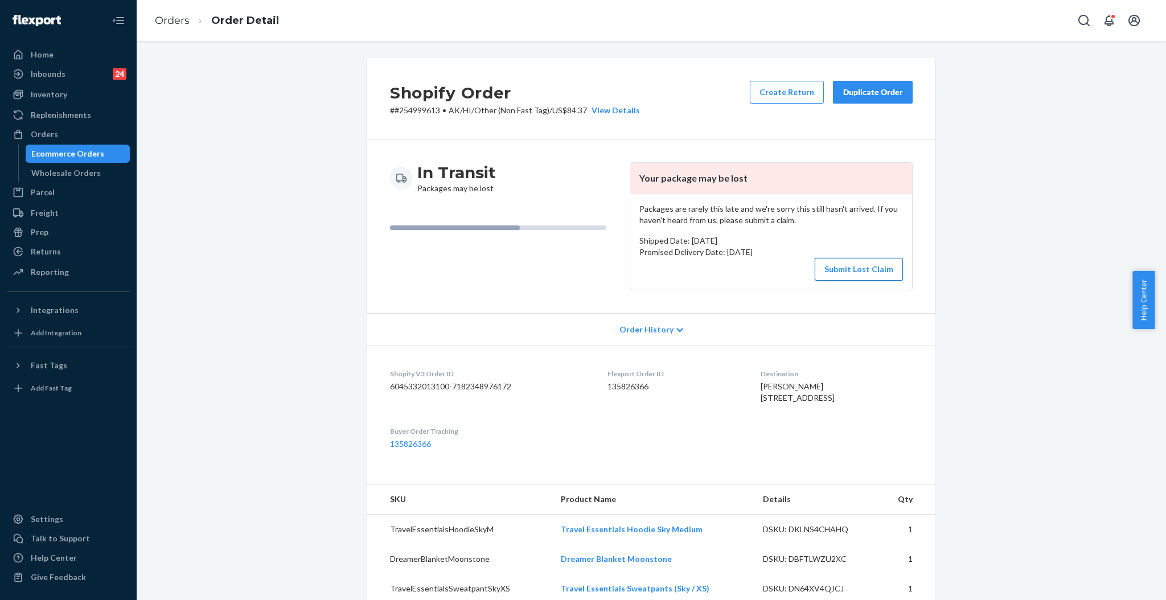
click at [868, 272] on button "Submit Lost Claim" at bounding box center [859, 269] width 88 height 23
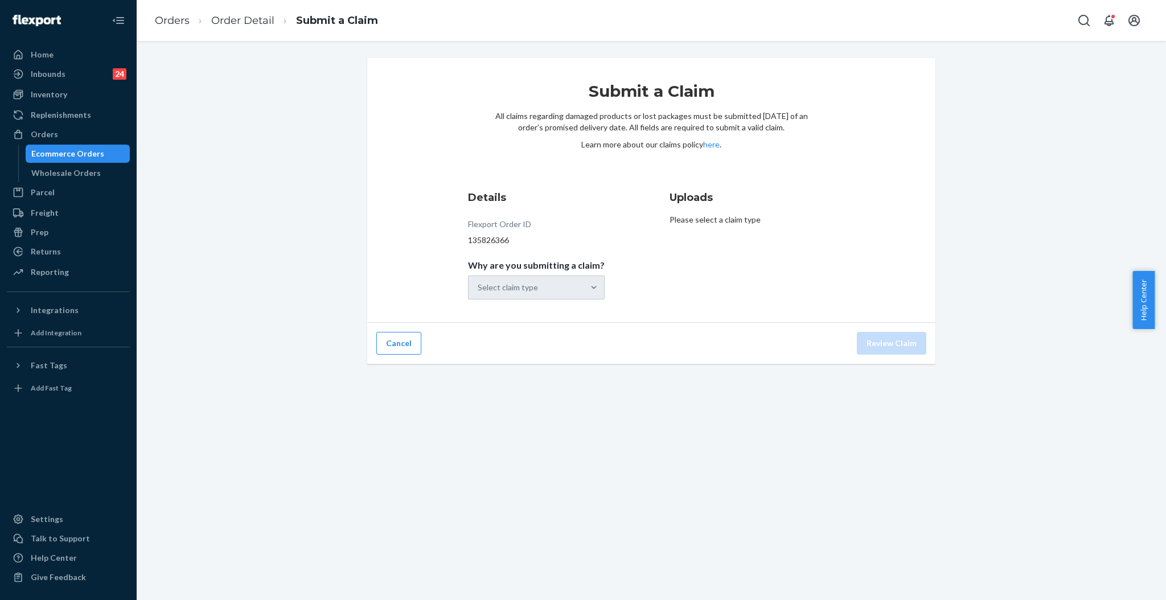
click at [499, 278] on div "Select claim type" at bounding box center [536, 288] width 137 height 24
click at [533, 288] on div "Select claim type" at bounding box center [536, 288] width 137 height 24
click at [533, 288] on div "Select claim type" at bounding box center [508, 287] width 60 height 11
click at [479, 288] on input "Why are you submitting a claim? option Order delivered but lost focused, 1 of 5…" at bounding box center [478, 287] width 1 height 11
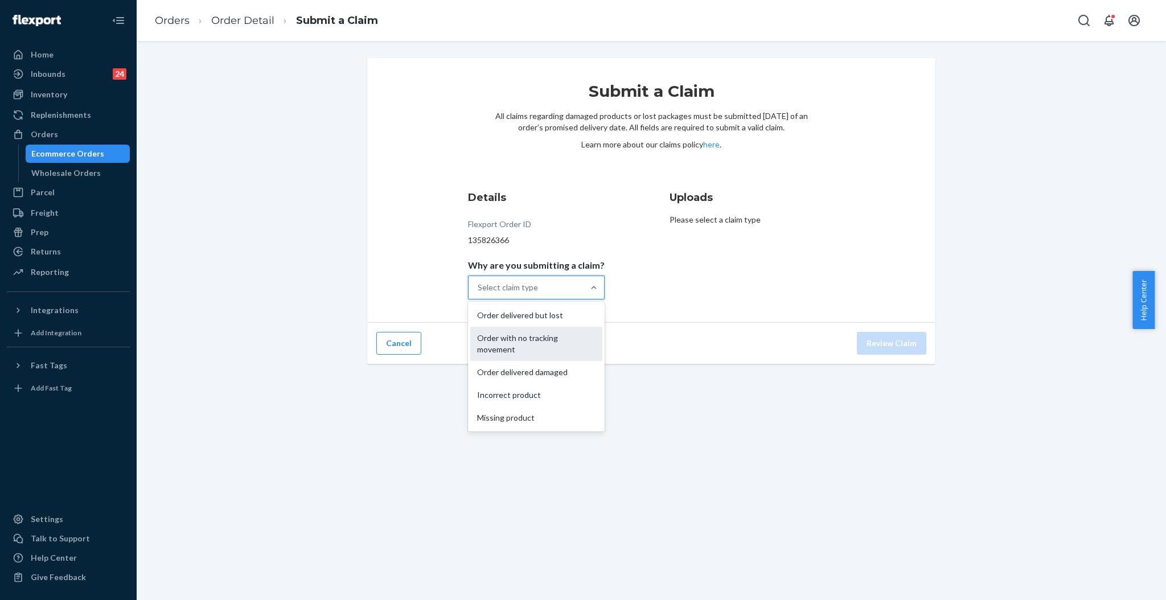
click at [526, 340] on div "Order with no tracking movement" at bounding box center [536, 344] width 132 height 34
click at [479, 293] on input "Why are you submitting a claim? option Order with no tracking movement focused,…" at bounding box center [478, 287] width 1 height 11
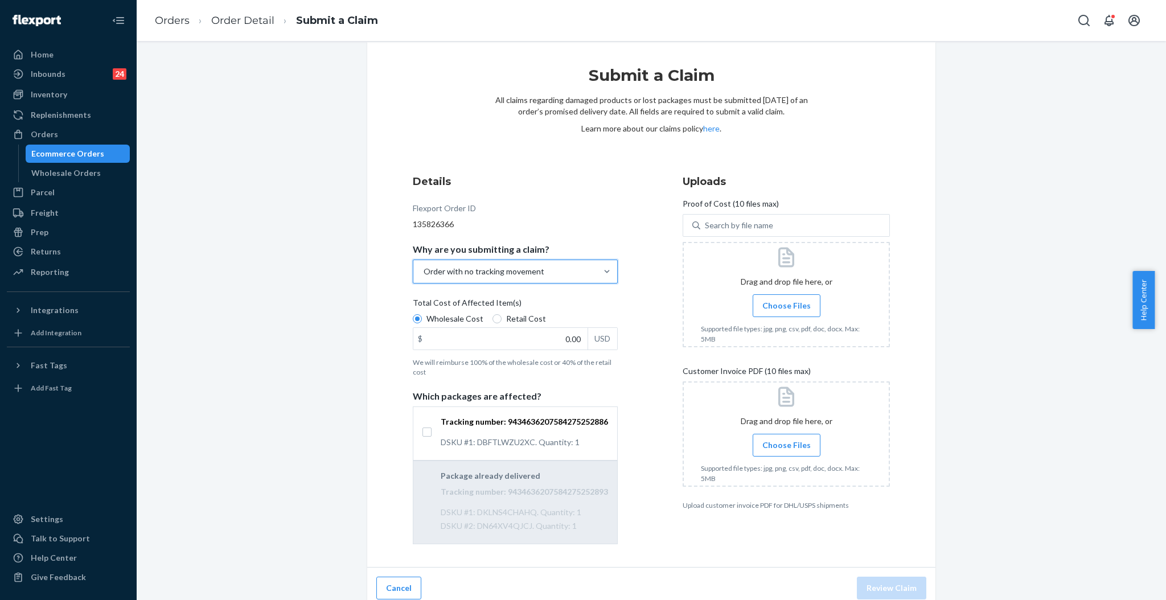
scroll to position [24, 0]
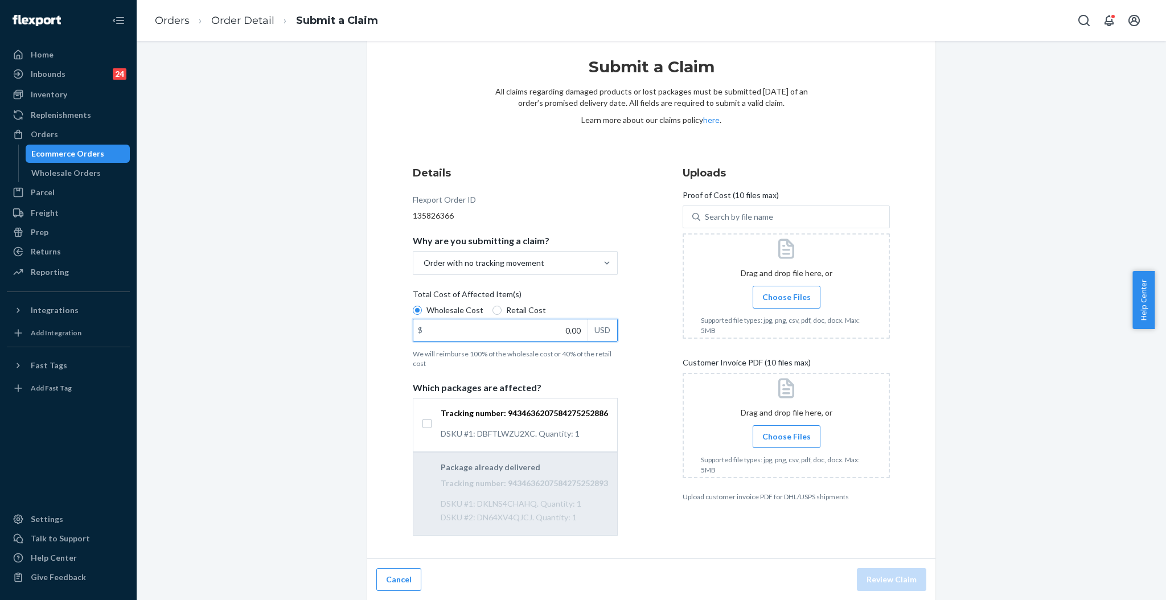
click at [557, 337] on input "0.00" at bounding box center [500, 330] width 174 height 22
type input "16.99"
click at [422, 425] on input "Tracking number: 9434636207584275252886 DSKU #1: DBFTLWZU2XC. Quantity: 1" at bounding box center [426, 423] width 9 height 9
checkbox input "true"
click at [790, 434] on span "Choose Files" at bounding box center [786, 436] width 48 height 11
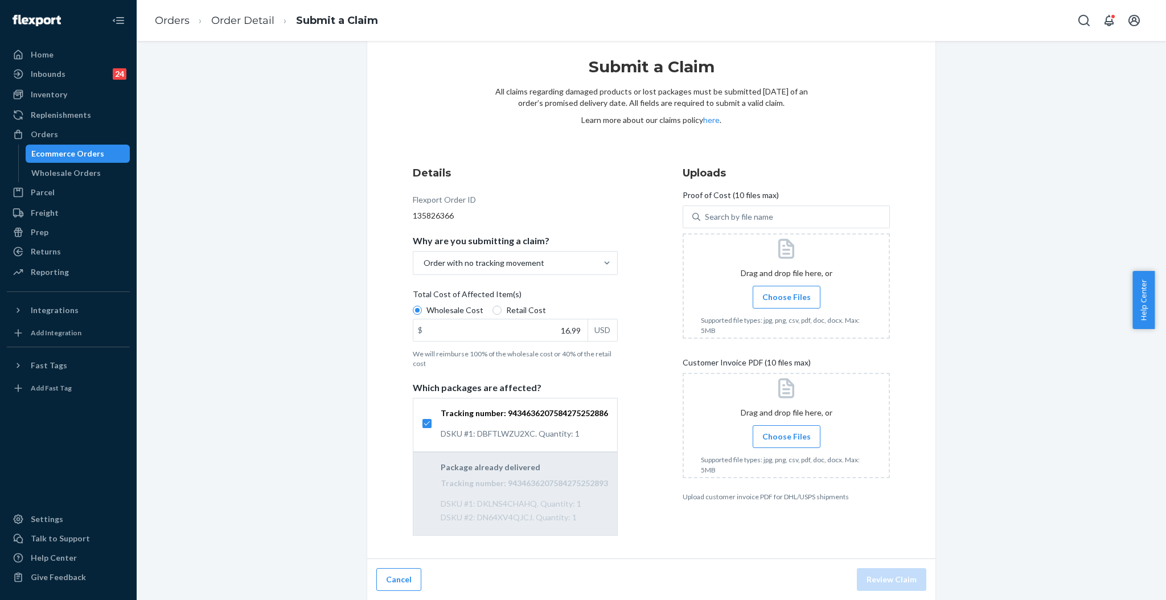
click at [787, 434] on input "Choose Files" at bounding box center [786, 436] width 1 height 13
click at [776, 297] on span "Choose Files" at bounding box center [786, 297] width 48 height 11
click at [786, 297] on input "Choose Files" at bounding box center [786, 297] width 1 height 13
click at [772, 433] on span "Choose Files" at bounding box center [786, 436] width 48 height 11
click at [786, 433] on input "Choose Files" at bounding box center [786, 436] width 1 height 13
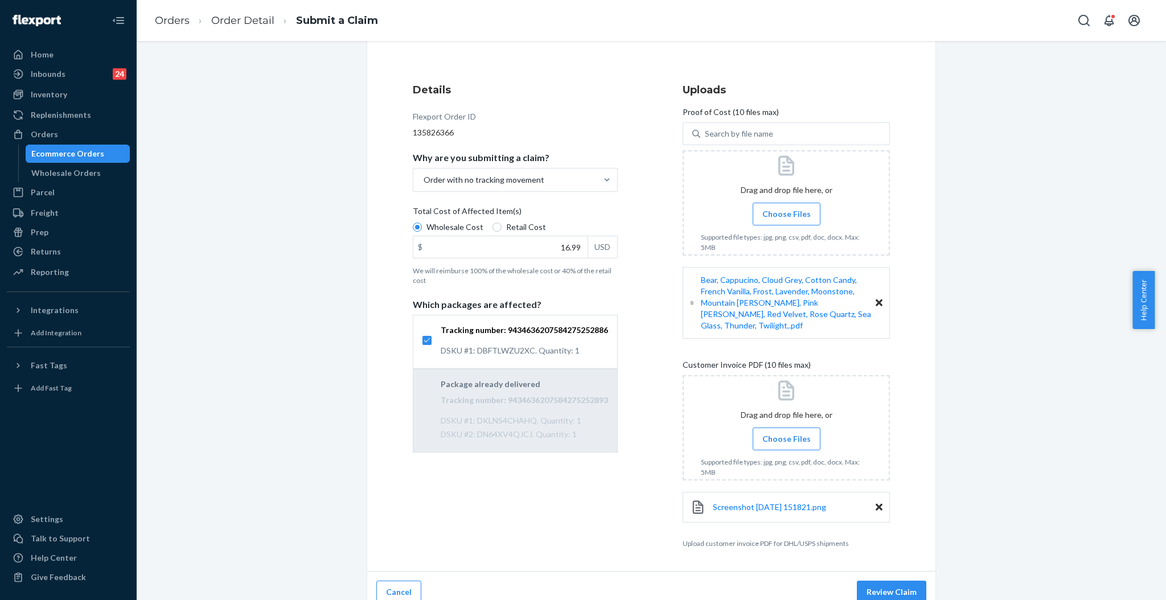
scroll to position [108, 0]
click at [778, 433] on span "Choose Files" at bounding box center [786, 438] width 48 height 11
click at [786, 432] on input "Choose Files" at bounding box center [786, 438] width 1 height 13
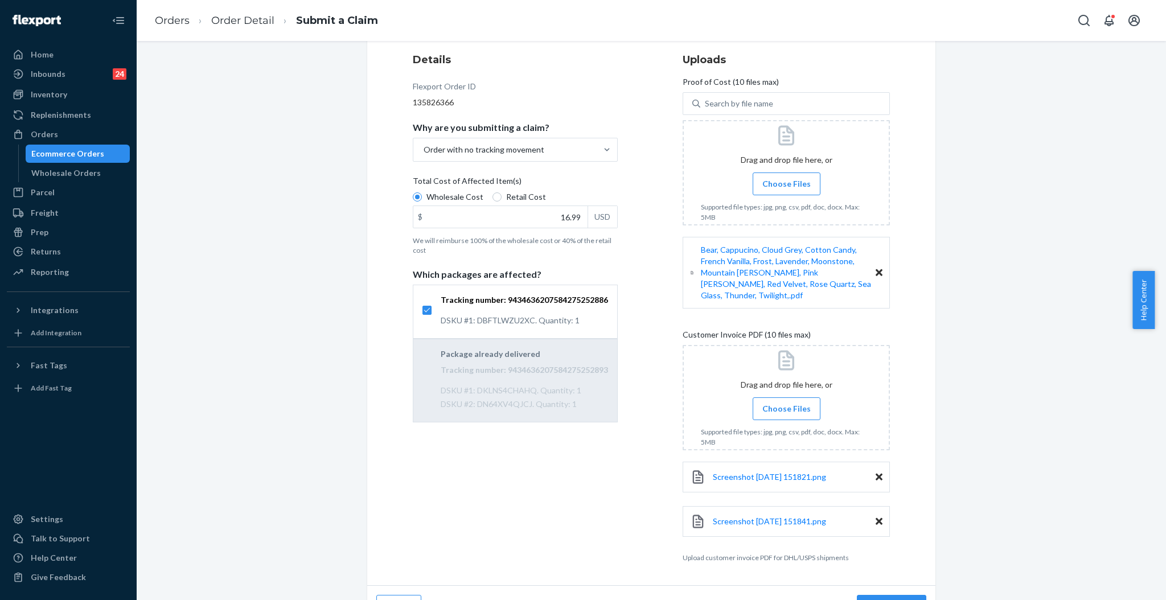
scroll to position [153, 0]
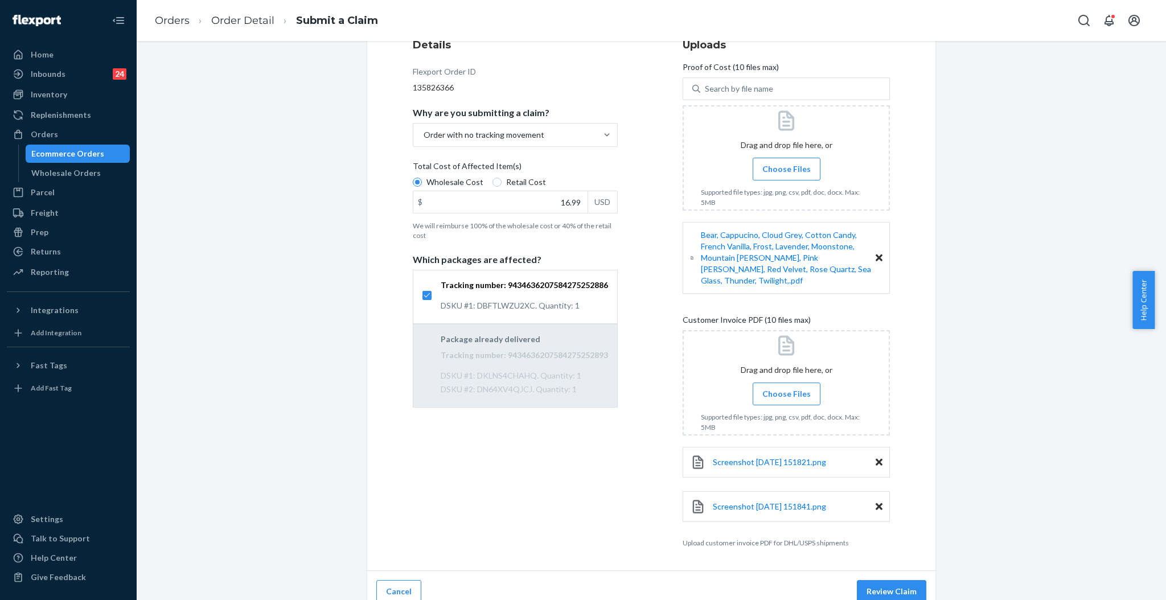
click at [779, 388] on span "Choose Files" at bounding box center [786, 393] width 48 height 11
click at [786, 388] on input "Choose Files" at bounding box center [786, 394] width 1 height 13
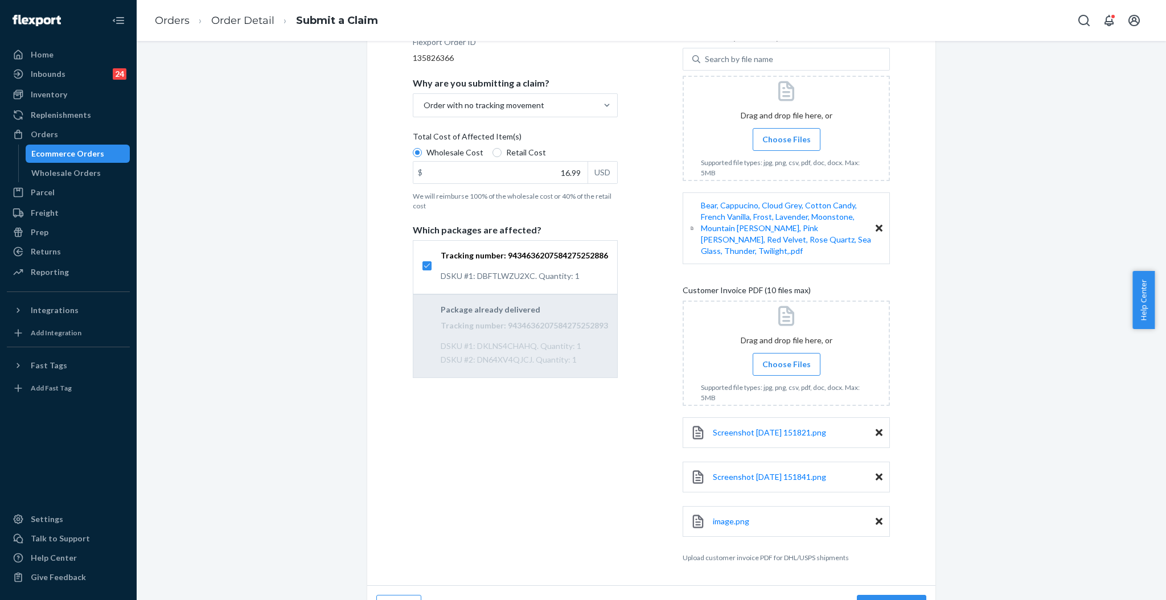
scroll to position [198, 0]
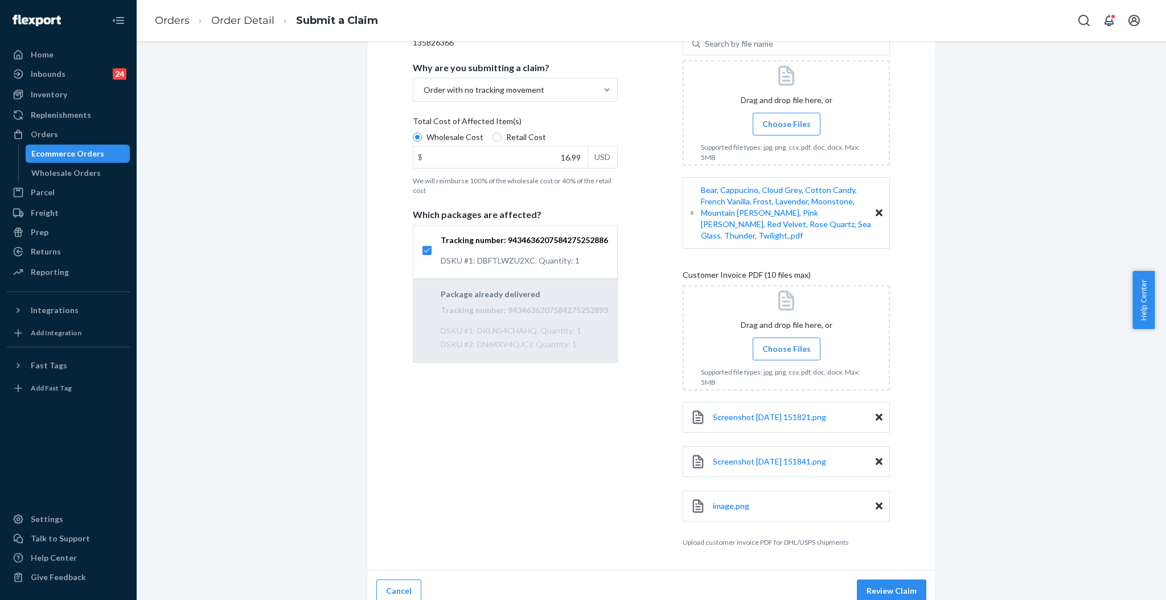
click at [903, 571] on div "Cancel Review Claim" at bounding box center [651, 592] width 568 height 42
click at [899, 580] on button "Review Claim" at bounding box center [891, 591] width 69 height 23
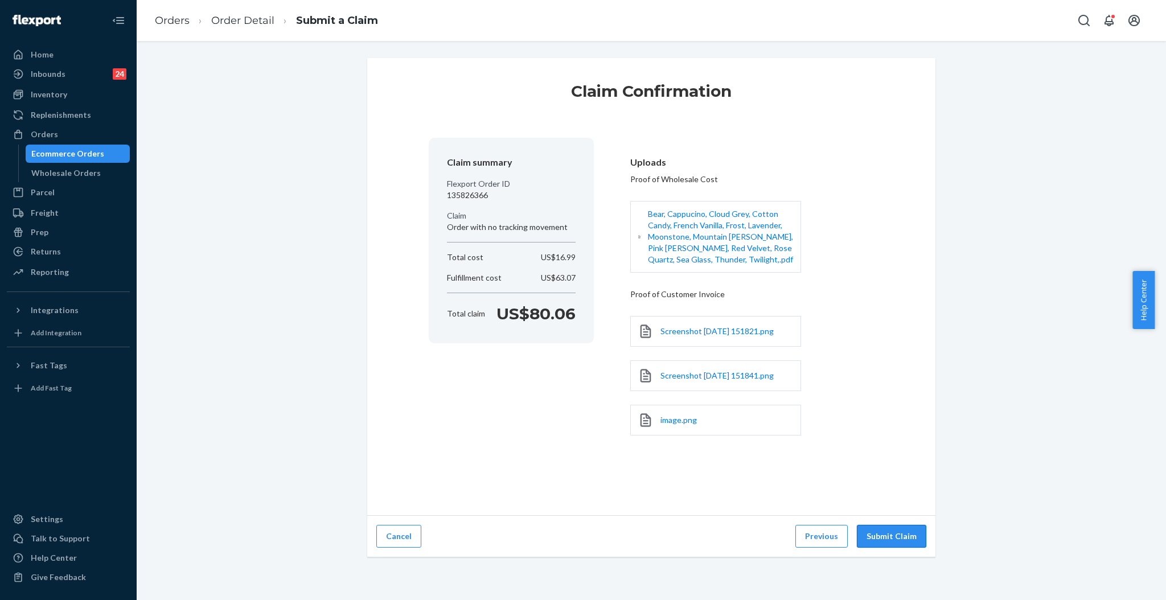
click at [880, 541] on button "Submit Claim" at bounding box center [891, 536] width 69 height 23
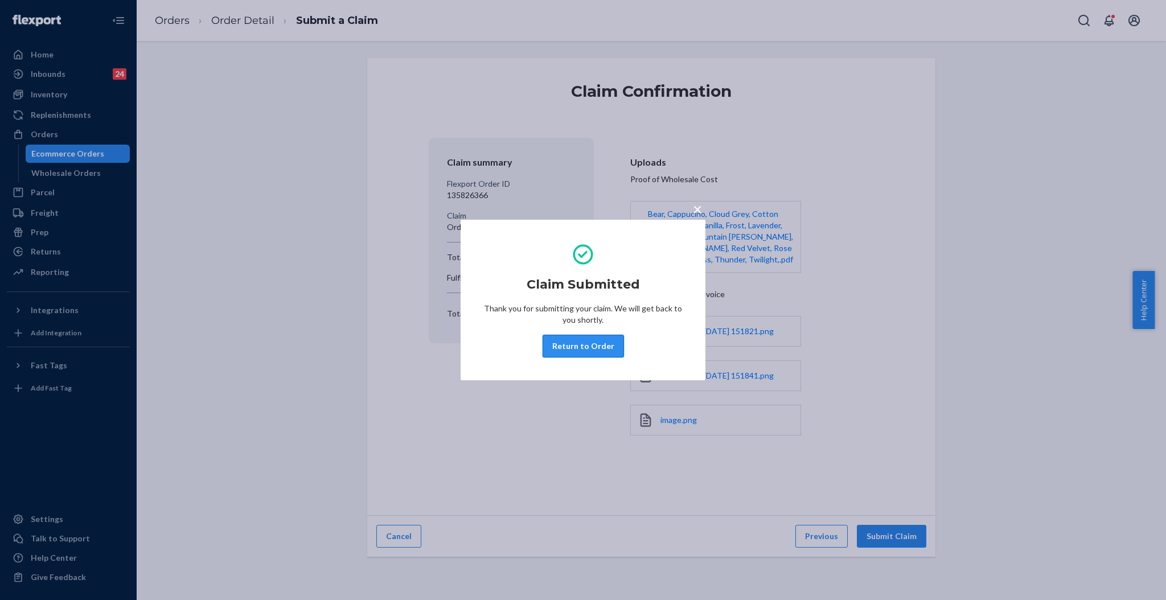
click at [598, 345] on button "Return to Order" at bounding box center [583, 346] width 81 height 23
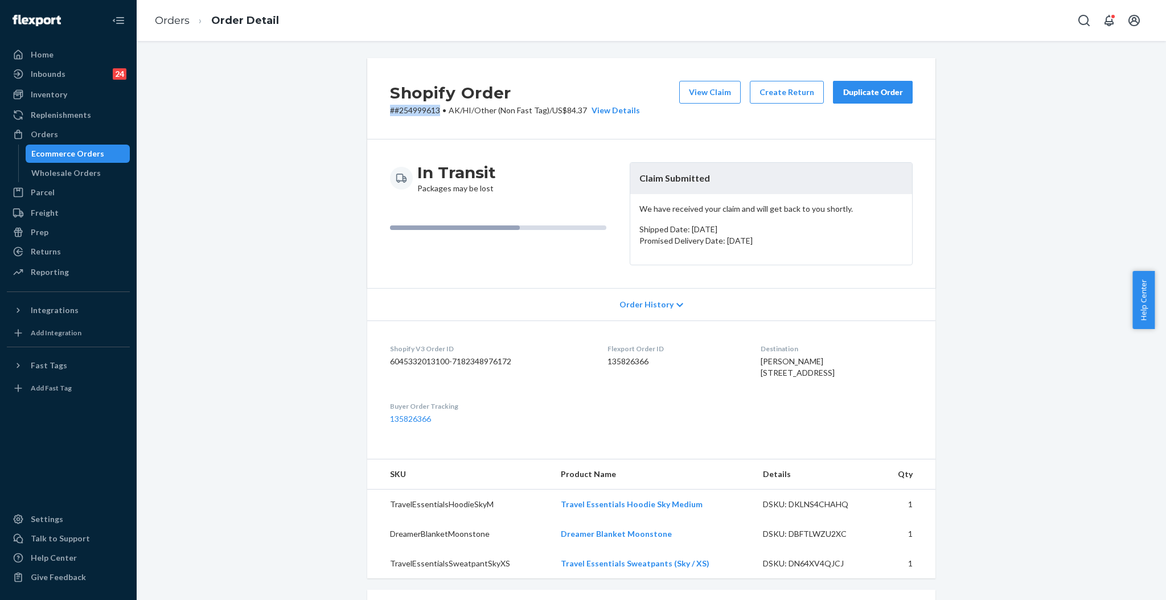
drag, startPoint x: 435, startPoint y: 107, endPoint x: 352, endPoint y: 112, distance: 83.3
click at [352, 112] on div "Shopify Order # #254999613 • AK/HI/Other (Non Fast Tag) / US$84.37 View Details…" at bounding box center [651, 583] width 1012 height 1050
copy p "# #254999613"
click at [43, 141] on div "Orders" at bounding box center [68, 134] width 121 height 16
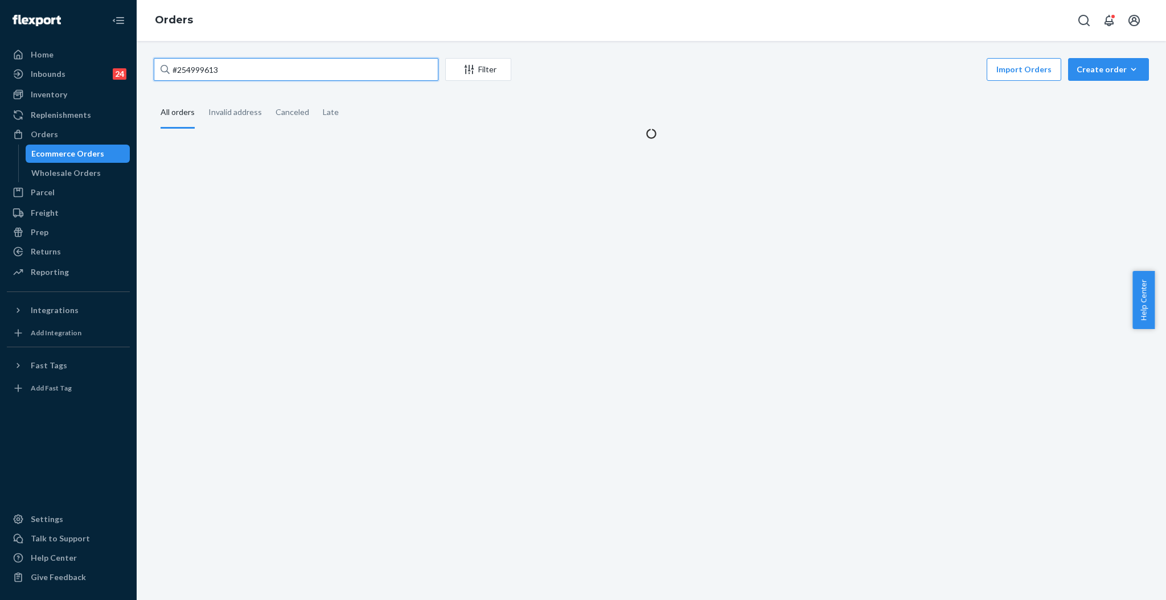
click at [410, 77] on input "#254999613" at bounding box center [296, 69] width 285 height 23
click at [410, 76] on input "#254999613" at bounding box center [296, 69] width 285 height 23
paste input "37408"
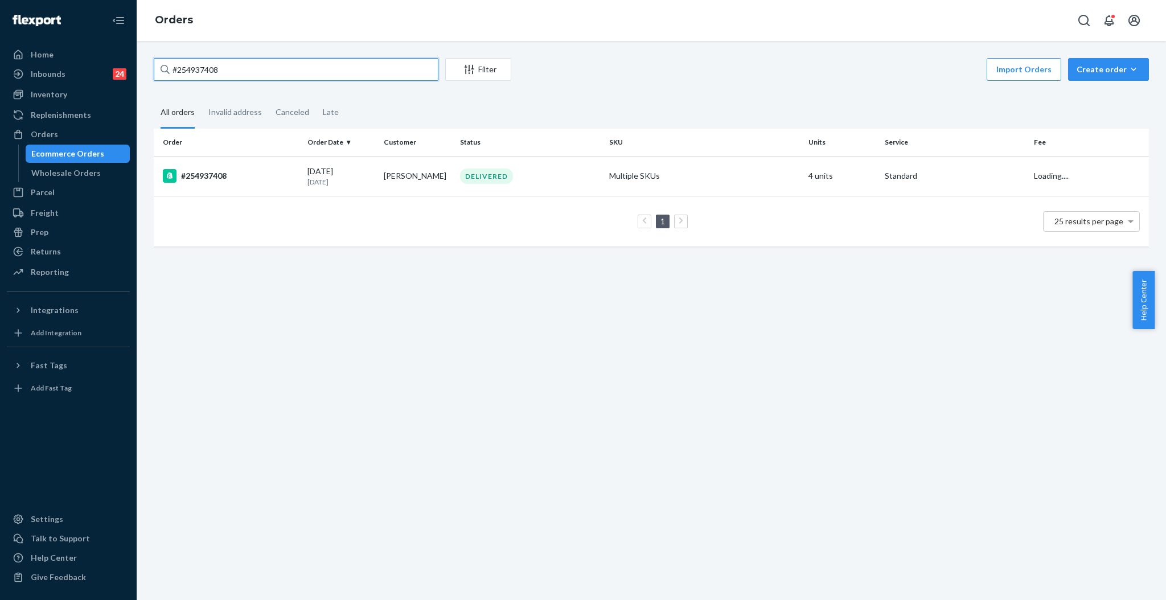
type input "#254937408"
click at [489, 180] on div "DELIVERED" at bounding box center [486, 176] width 53 height 15
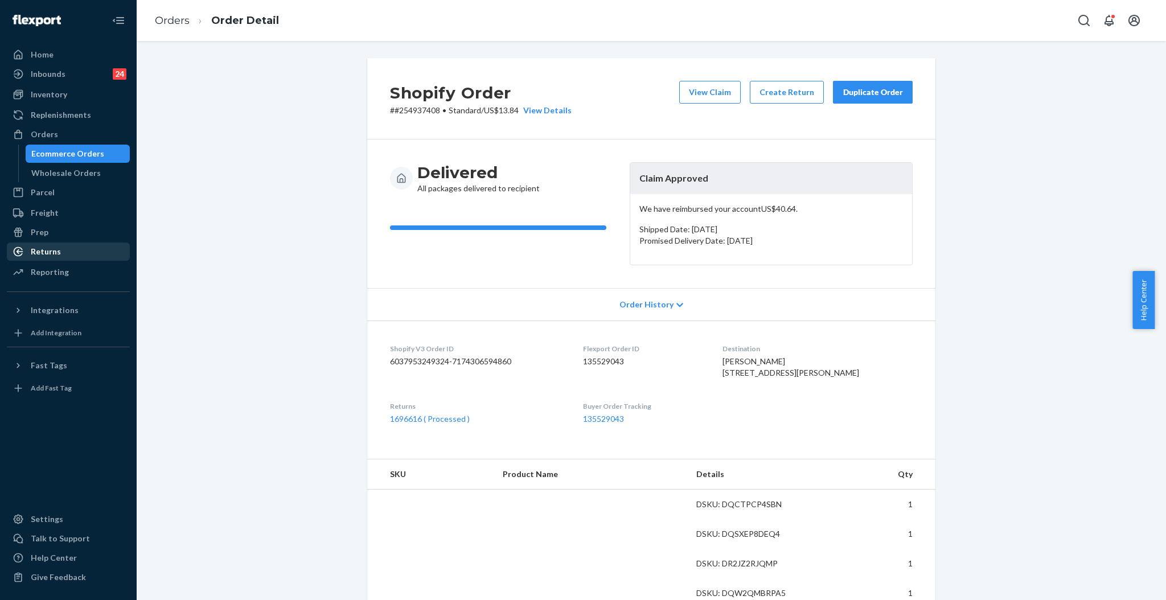
click at [52, 252] on div "Returns" at bounding box center [46, 251] width 30 height 11
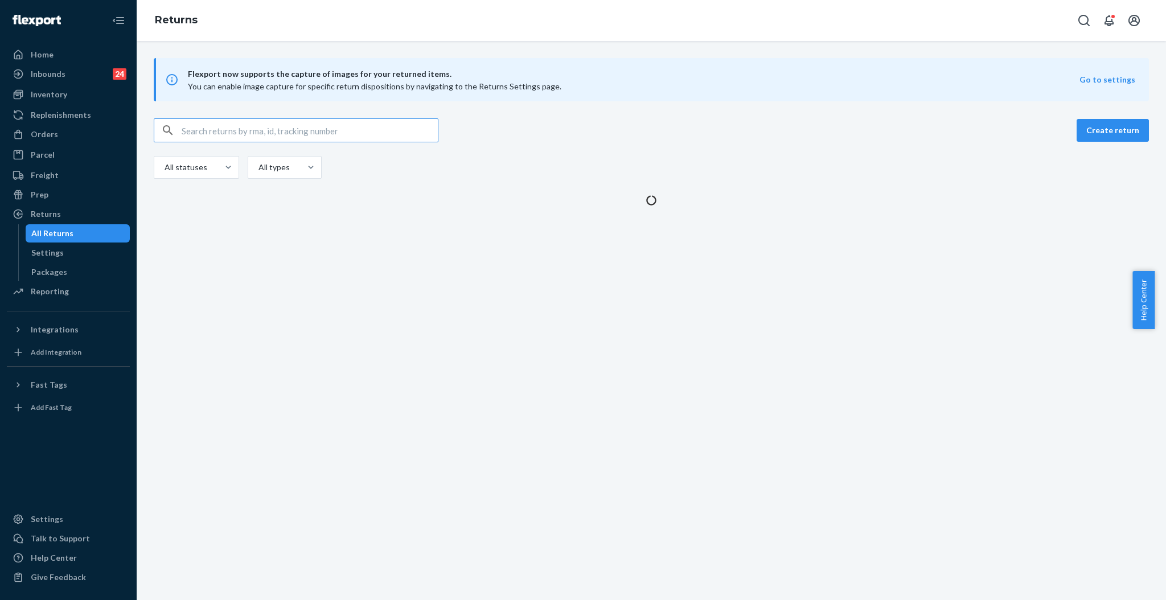
click at [288, 130] on input "text" at bounding box center [310, 130] width 256 height 23
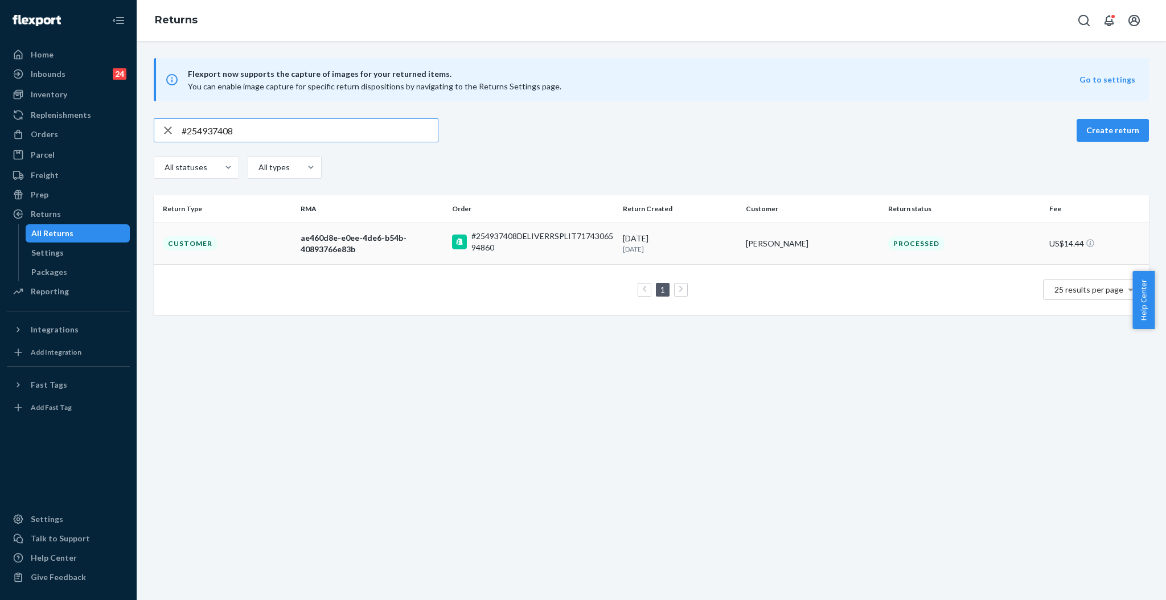
type input "#254937408"
click at [389, 233] on div "ae460d8e-e0ee-4de6-b54b-40893766e83b" at bounding box center [372, 243] width 142 height 23
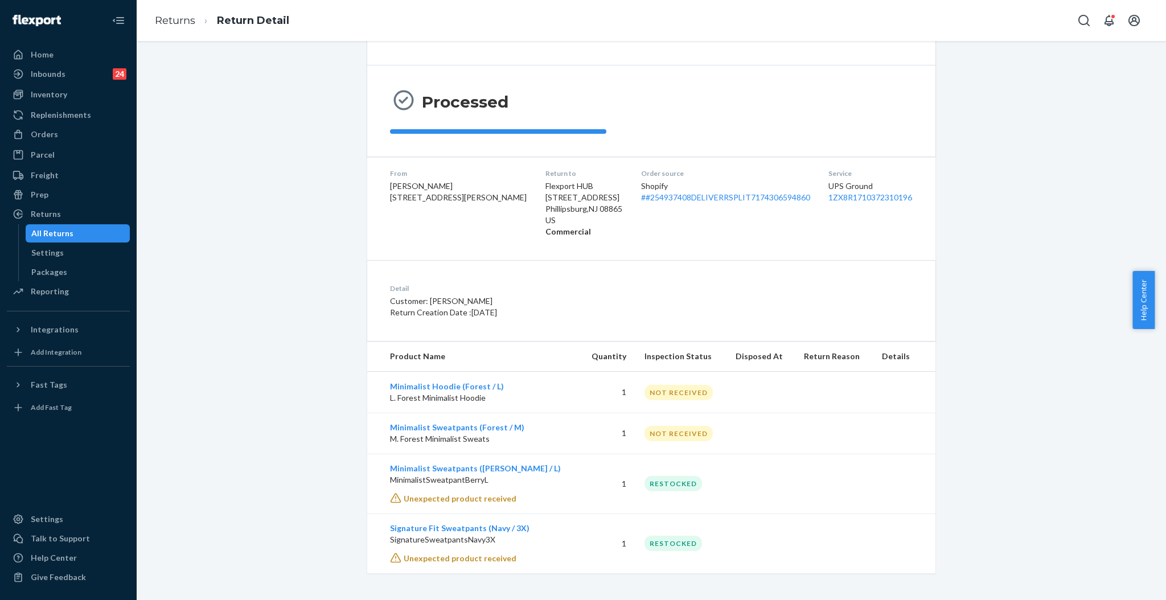
scroll to position [99, 0]
click at [42, 141] on div "Orders" at bounding box center [68, 134] width 121 height 16
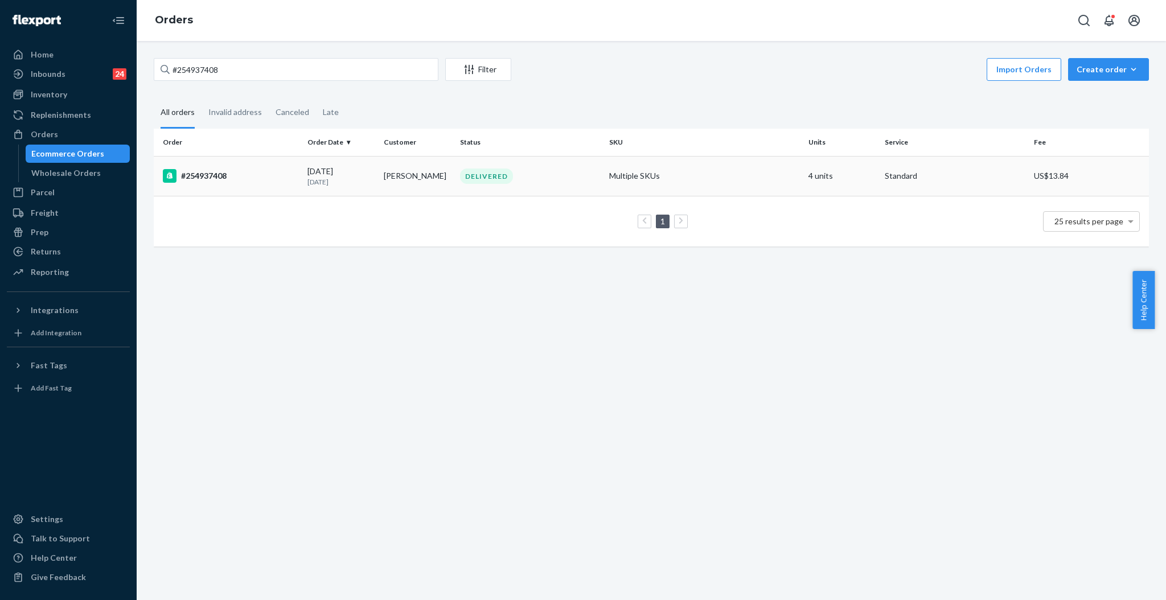
click at [565, 169] on div "DELIVERED" at bounding box center [530, 176] width 145 height 15
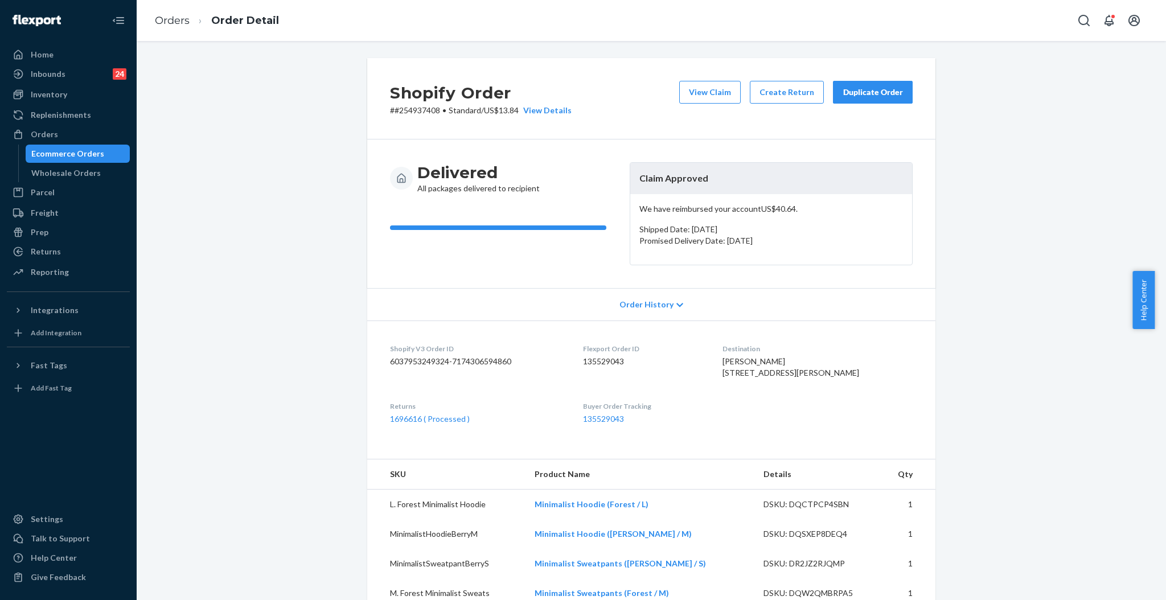
click at [859, 91] on div "Duplicate Order" at bounding box center [873, 92] width 60 height 11
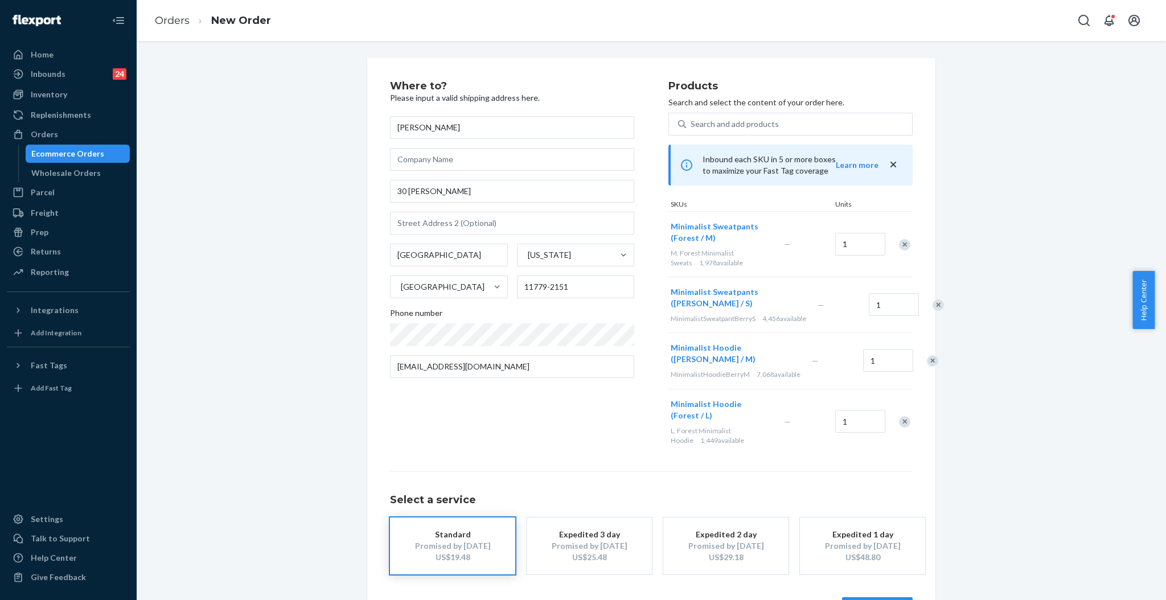
click at [933, 307] on div "Remove Item" at bounding box center [938, 305] width 11 height 11
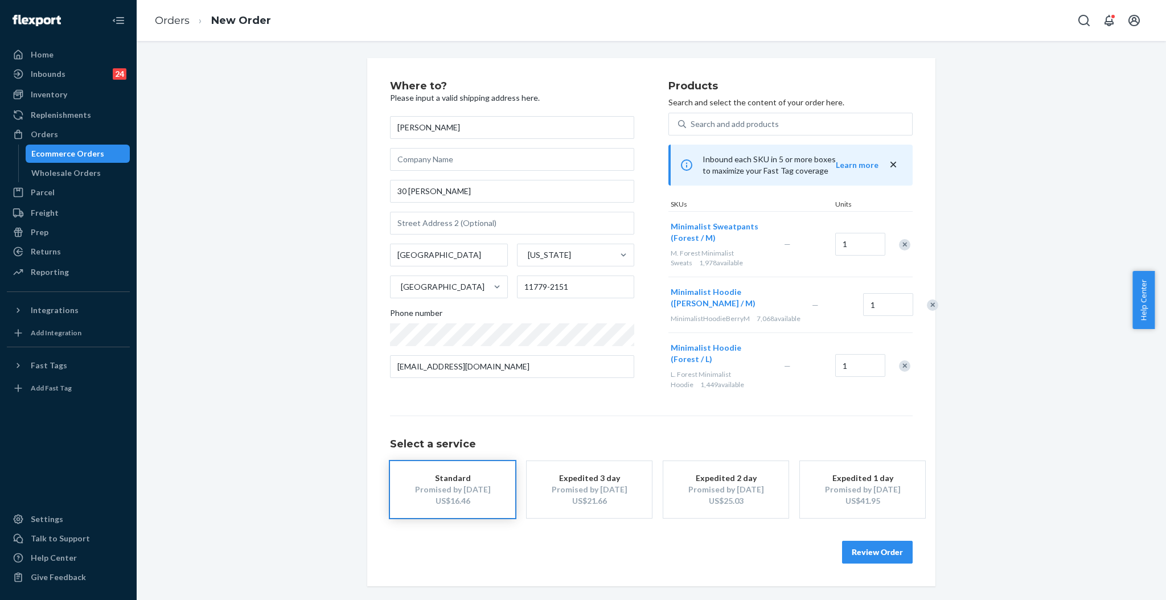
click at [927, 306] on div "Remove Item" at bounding box center [932, 305] width 11 height 11
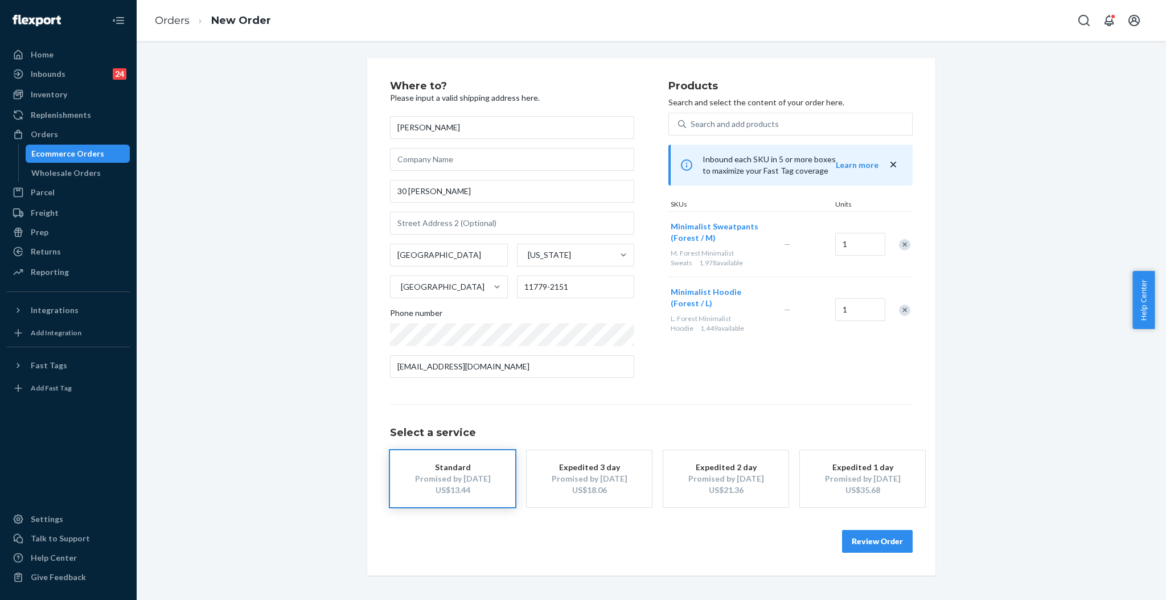
click at [895, 540] on button "Review Order" at bounding box center [877, 541] width 71 height 23
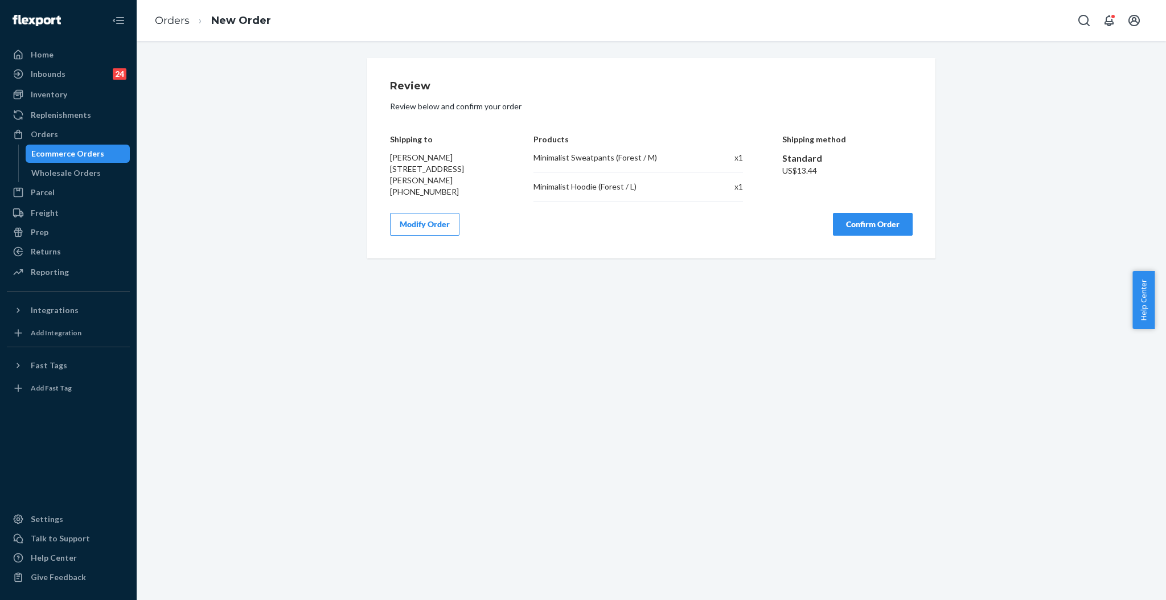
click at [900, 227] on button "Confirm Order" at bounding box center [873, 224] width 80 height 23
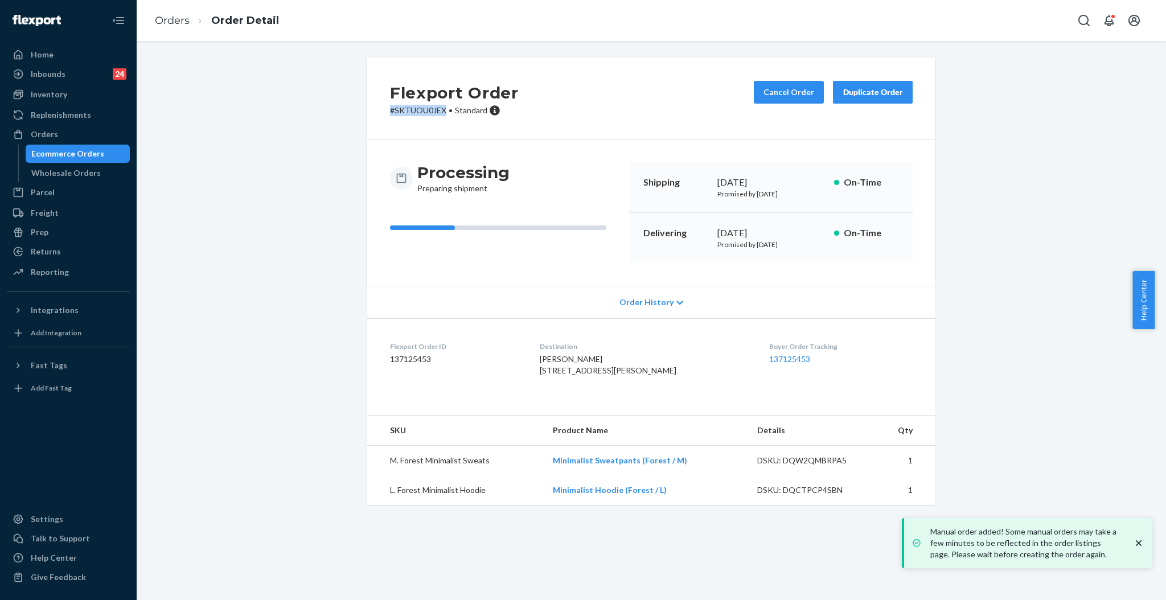
drag, startPoint x: 441, startPoint y: 113, endPoint x: 371, endPoint y: 113, distance: 70.0
click at [371, 113] on div "Flexport Order # SKTUOU0JEX • Standard Cancel Order Duplicate Order" at bounding box center [651, 98] width 568 height 81
copy p "# SKTUOU0JEX"
